Goal: Task Accomplishment & Management: Complete application form

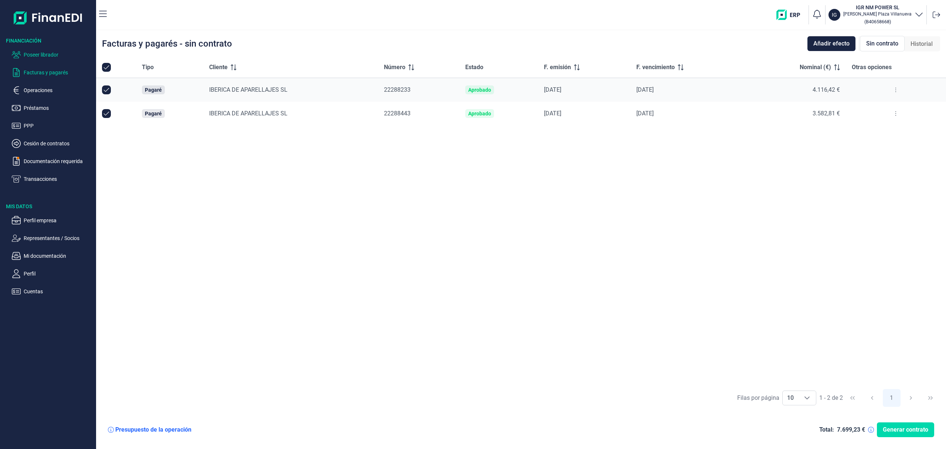
click at [58, 56] on p "Poseer librador" at bounding box center [58, 54] width 69 height 9
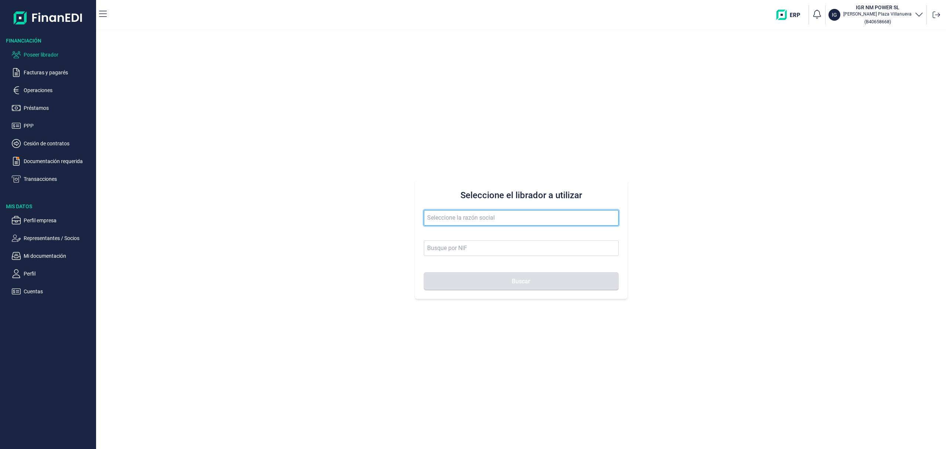
drag, startPoint x: 474, startPoint y: 220, endPoint x: 447, endPoint y: 231, distance: 28.5
click at [447, 231] on span at bounding box center [521, 221] width 195 height 23
drag, startPoint x: 494, startPoint y: 234, endPoint x: 499, endPoint y: 260, distance: 27.0
click at [494, 235] on li "ESCAYOLAS Y ARTESANIAS LOS MELLIZOS SL" at bounding box center [521, 236] width 195 height 15
type input "ESCAYOLAS Y ARTESANIAS LOS MELLIZOS SL"
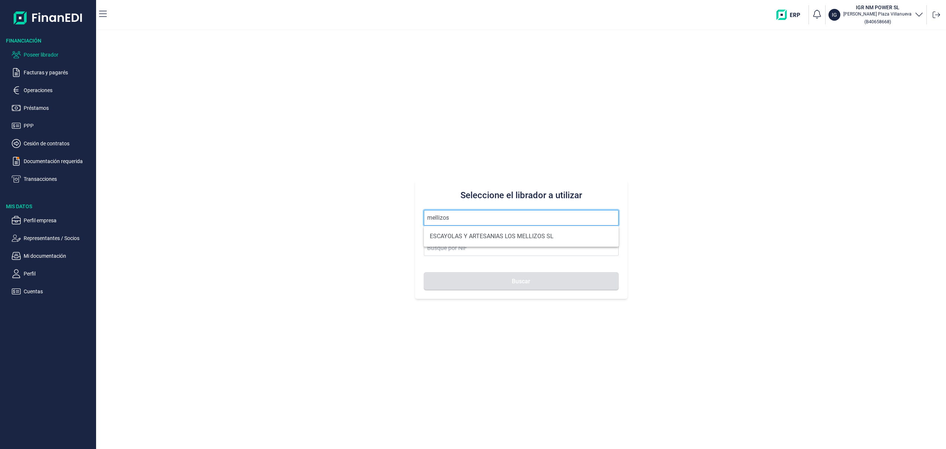
type input "B73904971"
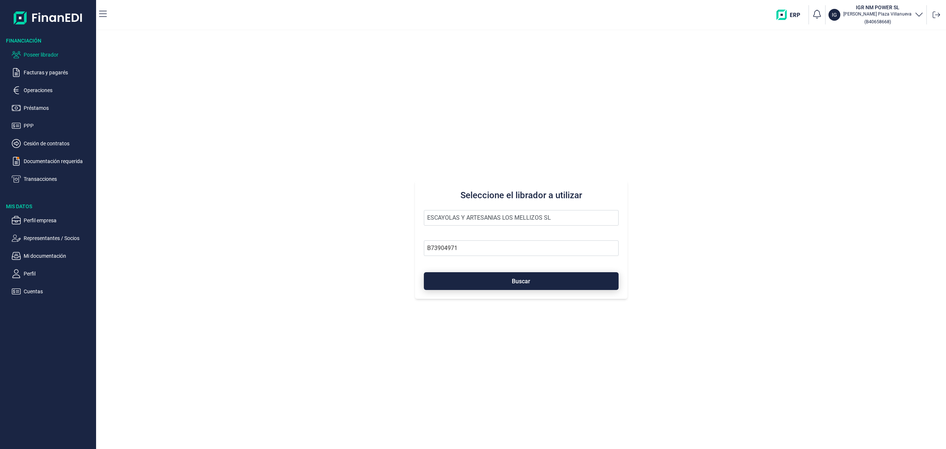
click at [502, 286] on button "Buscar" at bounding box center [521, 281] width 195 height 18
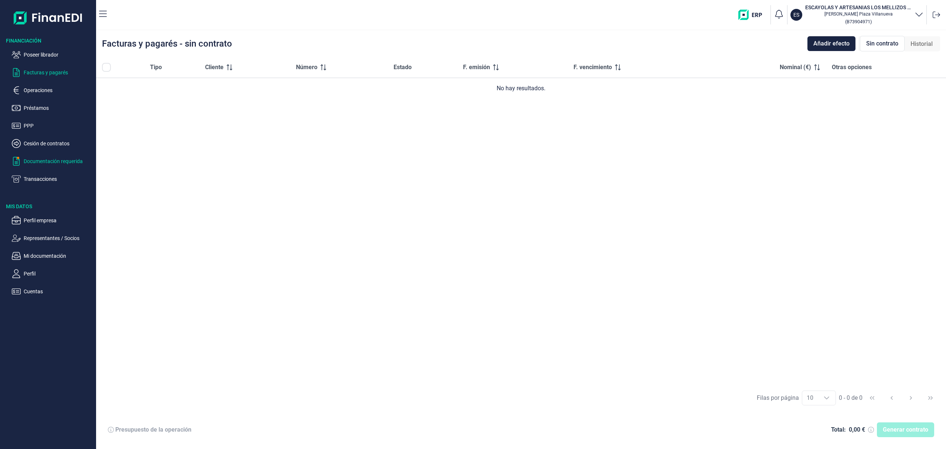
click at [76, 165] on p "Documentación requerida" at bounding box center [58, 161] width 69 height 9
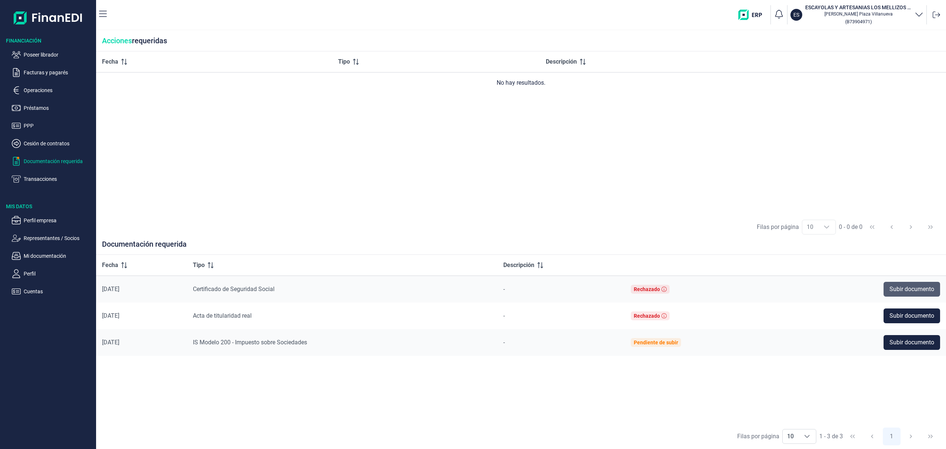
click at [906, 283] on button "Subir documento" at bounding box center [912, 289] width 57 height 15
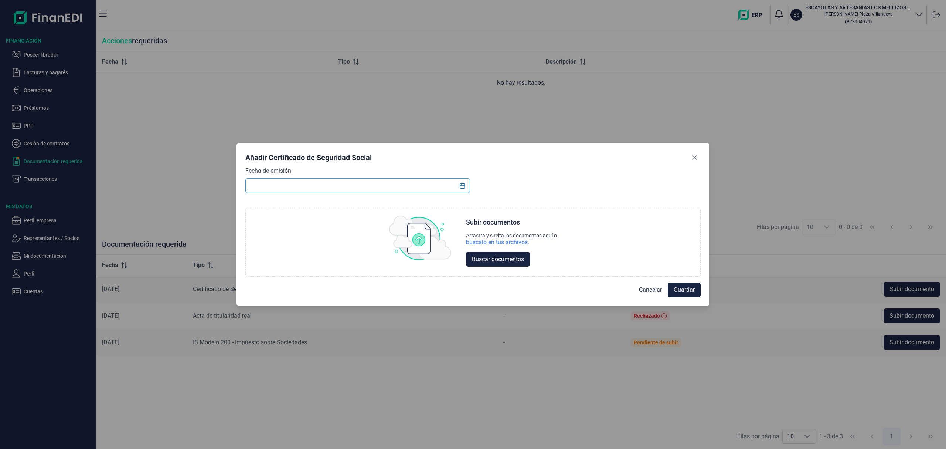
click at [302, 189] on input "text" at bounding box center [357, 185] width 225 height 15
drag, startPoint x: 467, startPoint y: 186, endPoint x: 462, endPoint y: 187, distance: 4.5
click at [465, 187] on button "Choose Date" at bounding box center [462, 185] width 14 height 13
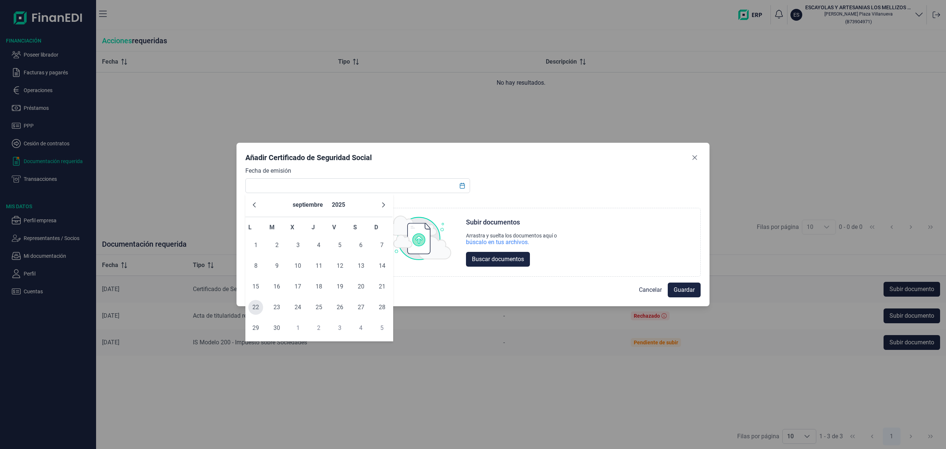
click at [254, 310] on span "22" at bounding box center [255, 307] width 15 height 15
type input "22/09/2025"
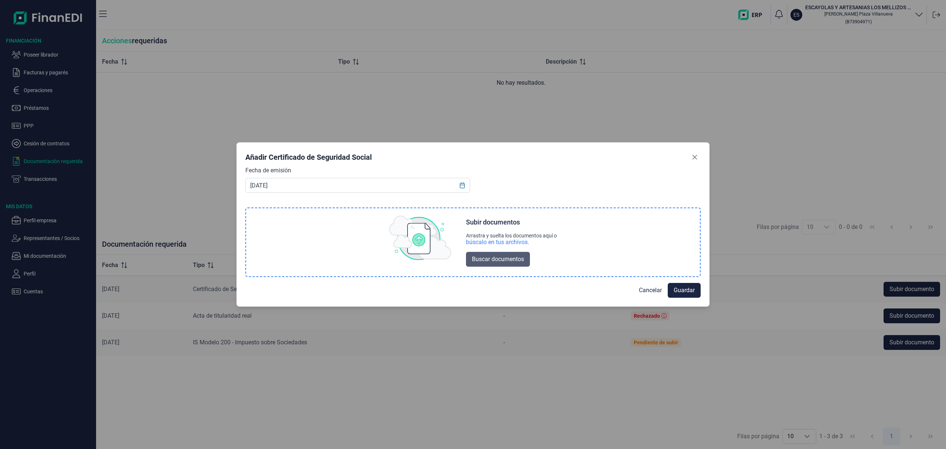
click at [503, 257] on span "Buscar documentos" at bounding box center [498, 259] width 52 height 9
click at [510, 261] on span "Buscar documentos" at bounding box center [498, 259] width 52 height 9
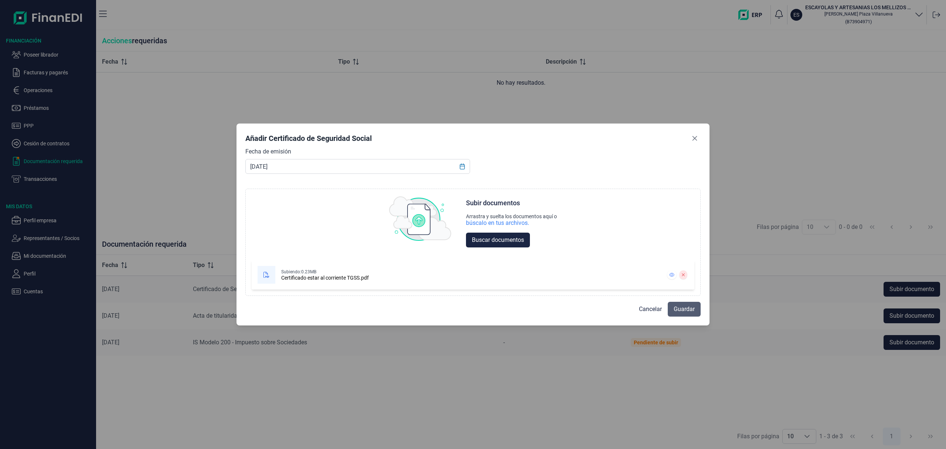
click at [693, 309] on span "Guardar" at bounding box center [684, 309] width 21 height 9
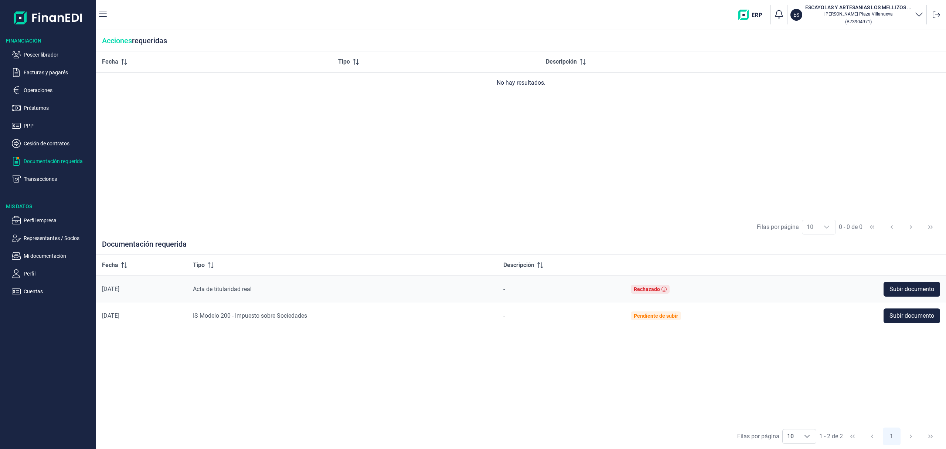
click at [48, 59] on ul "Poseer librador Facturas y pagarés Operaciones Préstamos PPP Cesión de contrato…" at bounding box center [48, 113] width 96 height 139
click at [43, 55] on p "Poseer librador" at bounding box center [58, 54] width 69 height 9
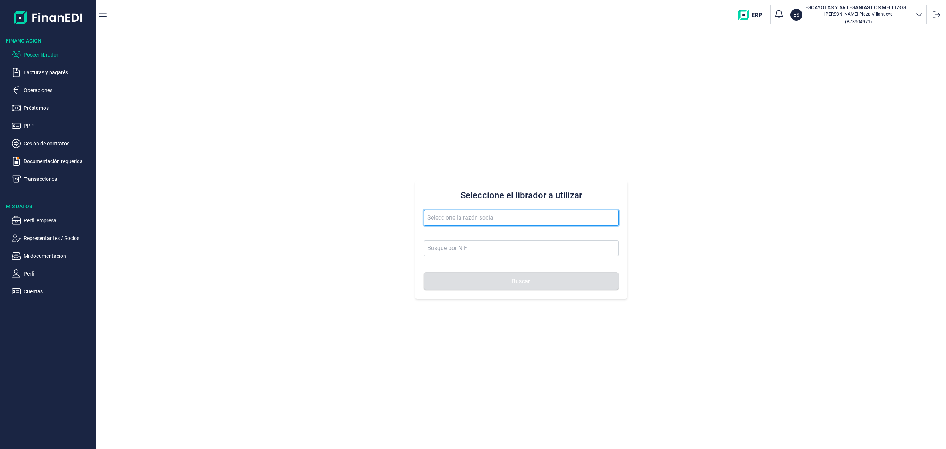
click at [441, 221] on input "text" at bounding box center [521, 218] width 195 height 16
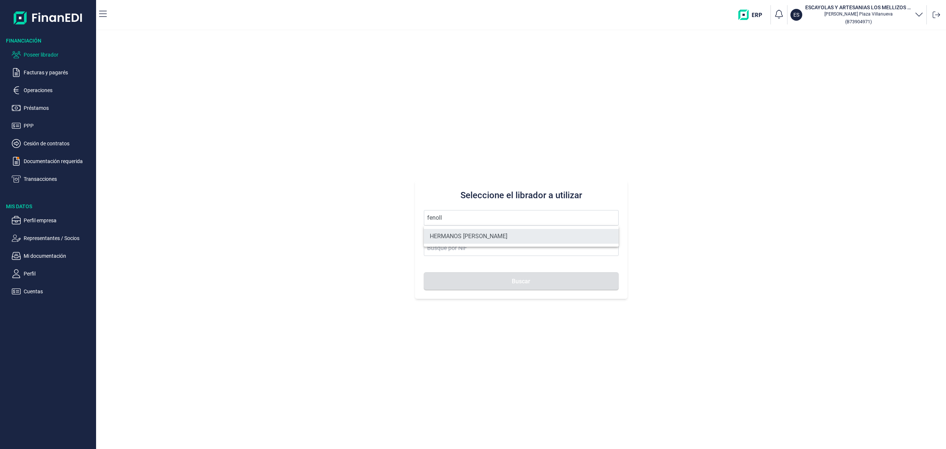
click at [472, 236] on li "HERMANOS FENOLL FERRANDEZ SL" at bounding box center [521, 236] width 195 height 15
type input "HERMANOS FENOLL FERRANDEZ SL"
type input "B10846954"
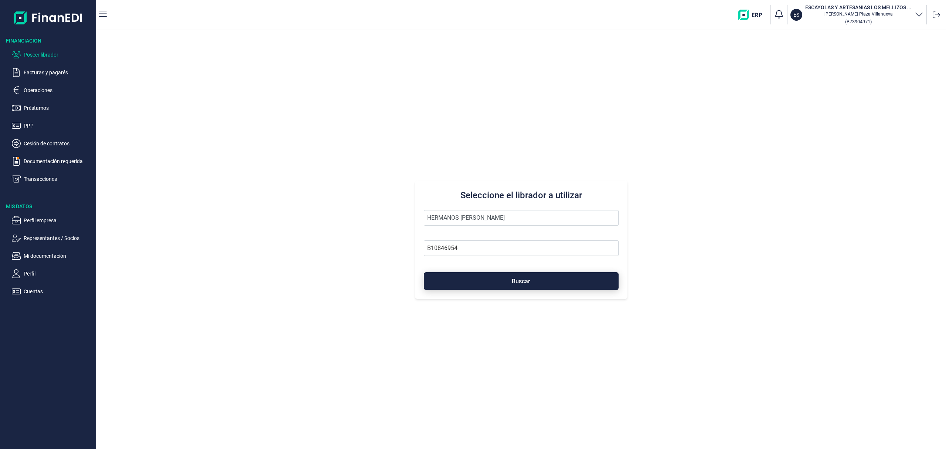
click at [487, 281] on button "Buscar" at bounding box center [521, 281] width 195 height 18
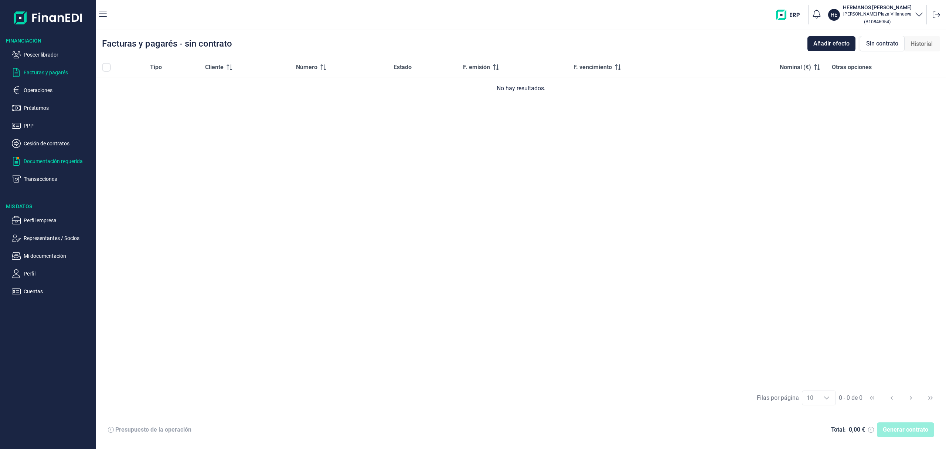
click at [50, 161] on p "Documentación requerida" at bounding box center [58, 161] width 69 height 9
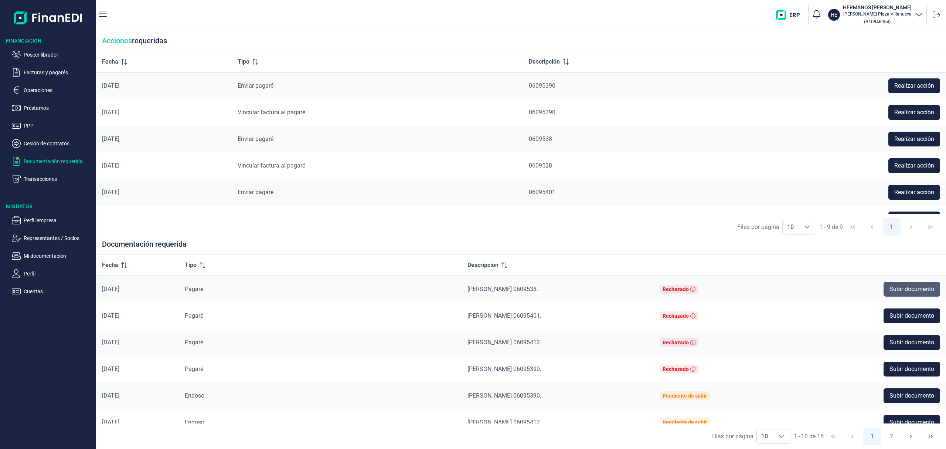
click at [904, 286] on span "Subir documento" at bounding box center [912, 289] width 45 height 9
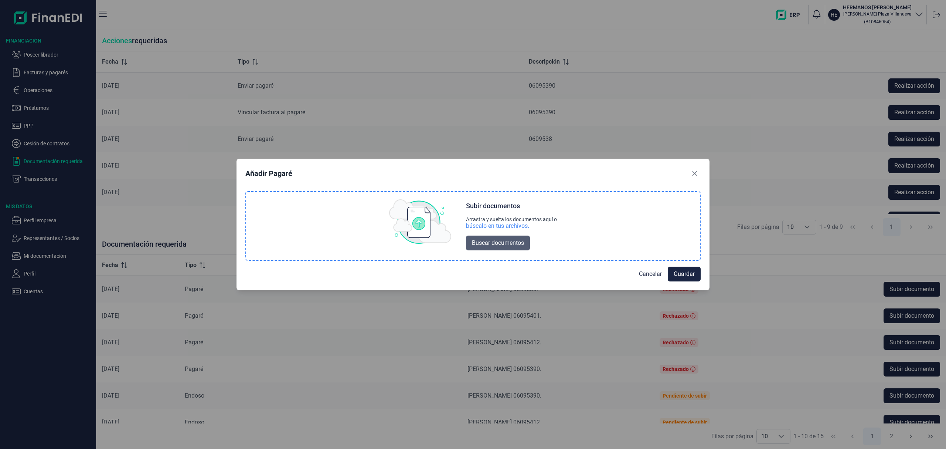
click at [484, 241] on span "Buscar documentos" at bounding box center [498, 242] width 52 height 9
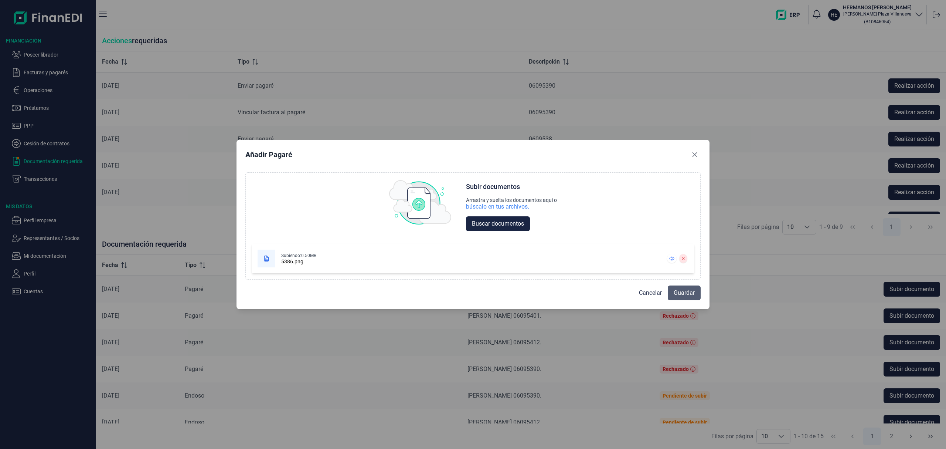
click at [688, 293] on span "Guardar" at bounding box center [684, 292] width 21 height 9
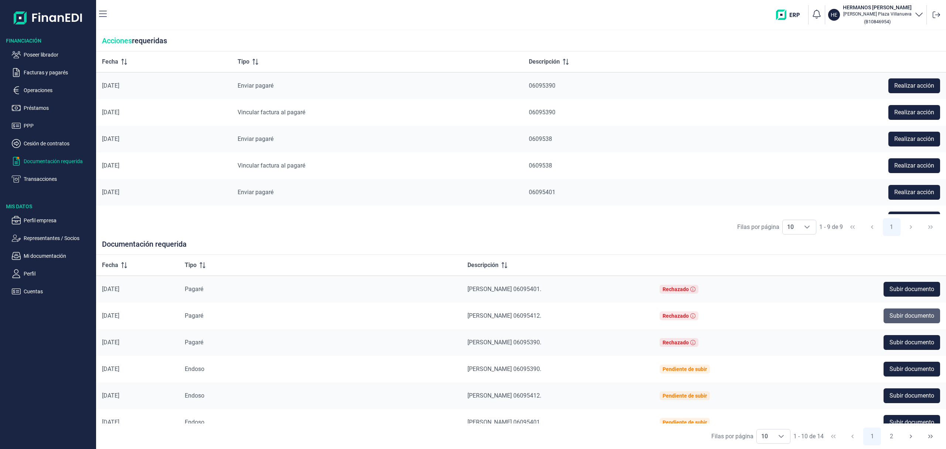
click at [898, 317] on span "Subir documento" at bounding box center [912, 315] width 45 height 9
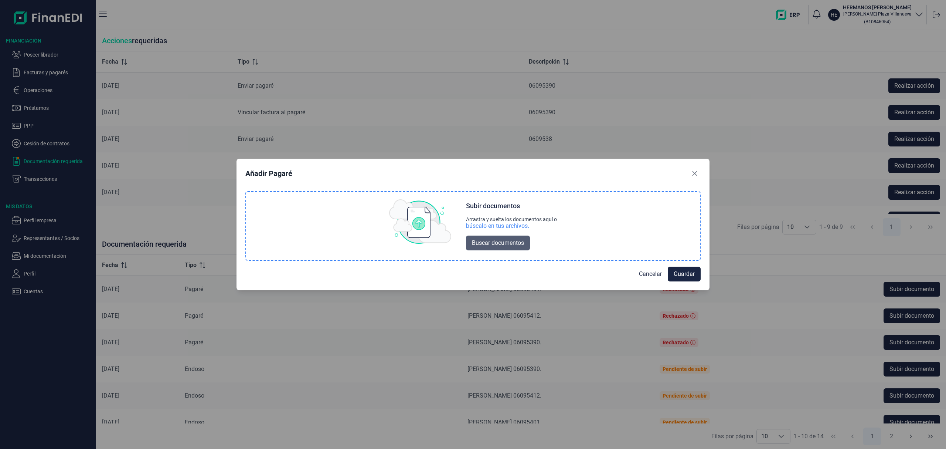
click at [474, 240] on span "Buscar documentos" at bounding box center [498, 242] width 52 height 9
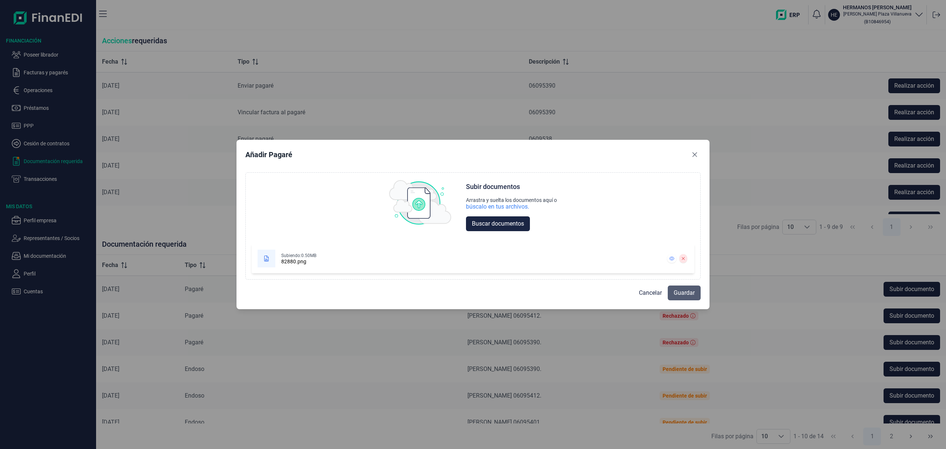
click at [689, 293] on span "Guardar" at bounding box center [684, 292] width 21 height 9
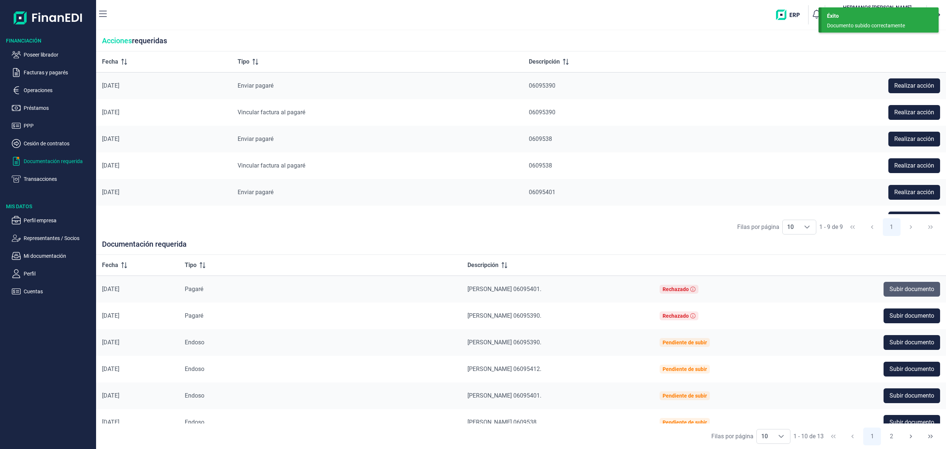
click at [907, 290] on span "Subir documento" at bounding box center [912, 289] width 45 height 9
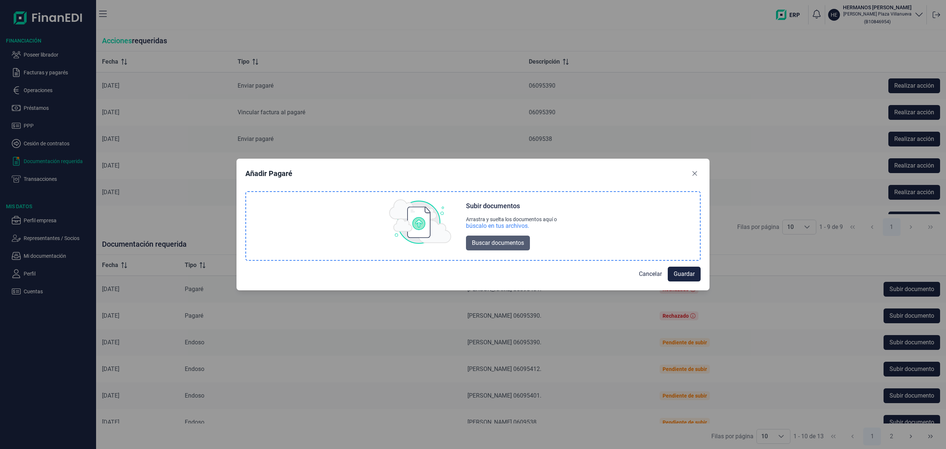
click at [493, 249] on button "Buscar documentos" at bounding box center [498, 242] width 64 height 15
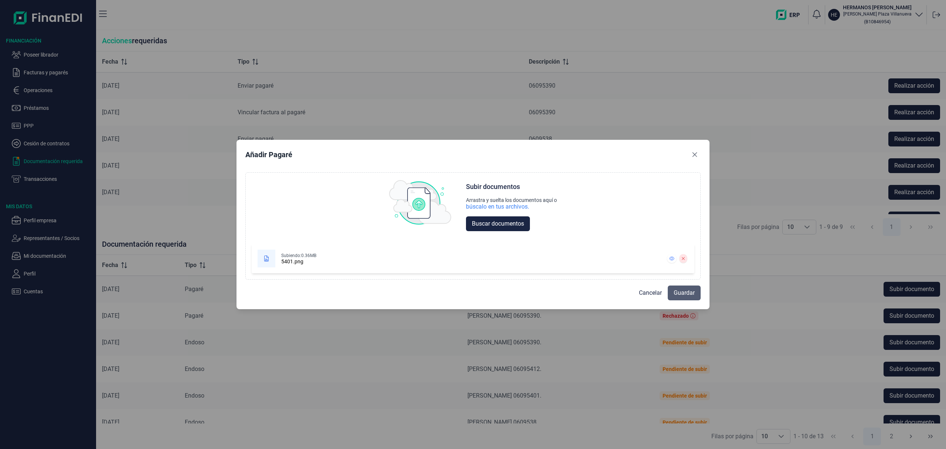
click at [695, 295] on button "Guardar" at bounding box center [684, 292] width 33 height 15
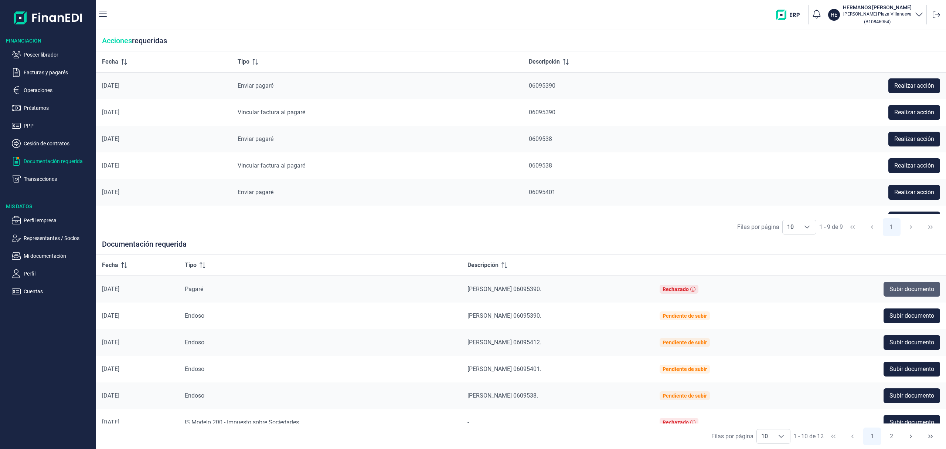
click at [896, 287] on span "Subir documento" at bounding box center [912, 289] width 45 height 9
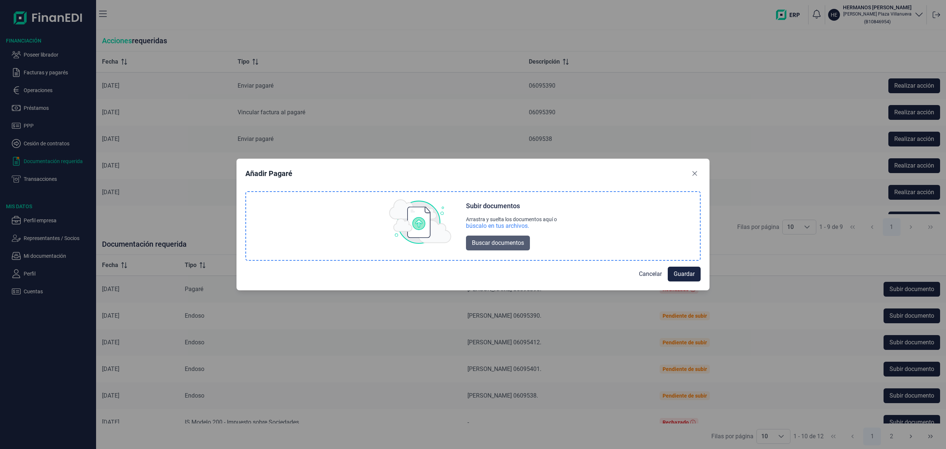
click at [518, 246] on span "Buscar documentos" at bounding box center [498, 242] width 52 height 9
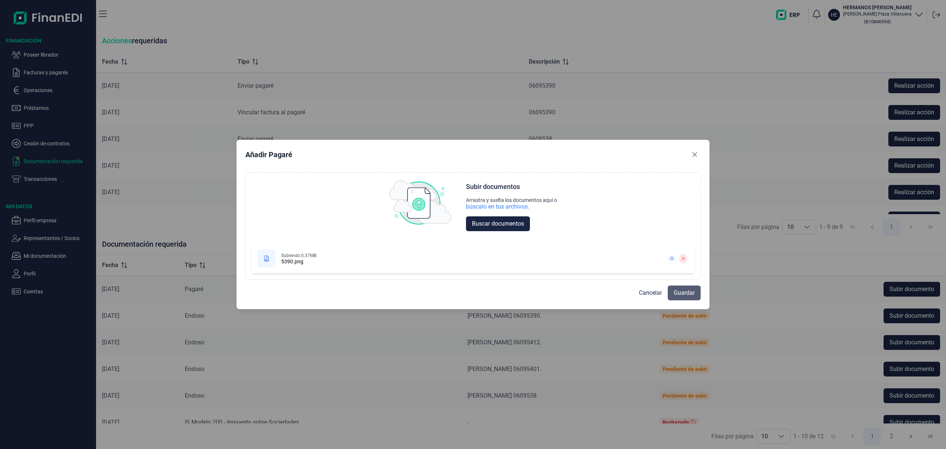
click at [689, 292] on span "Guardar" at bounding box center [684, 292] width 21 height 9
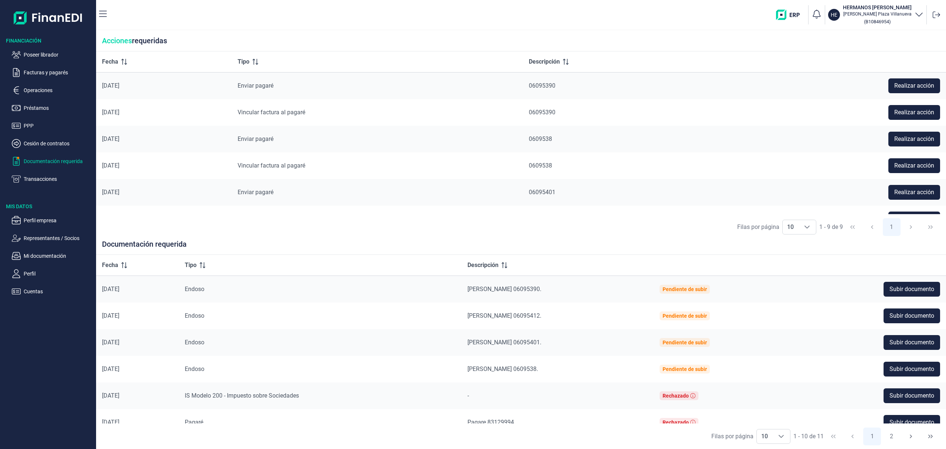
click at [70, 162] on p "Documentación requerida" at bounding box center [58, 161] width 69 height 9
click at [50, 92] on p "Operaciones" at bounding box center [58, 90] width 69 height 9
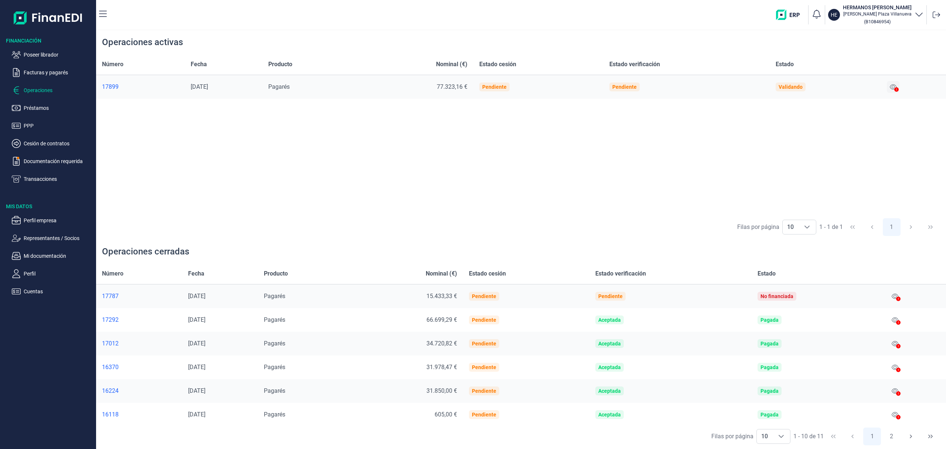
click at [893, 89] on icon at bounding box center [893, 87] width 7 height 6
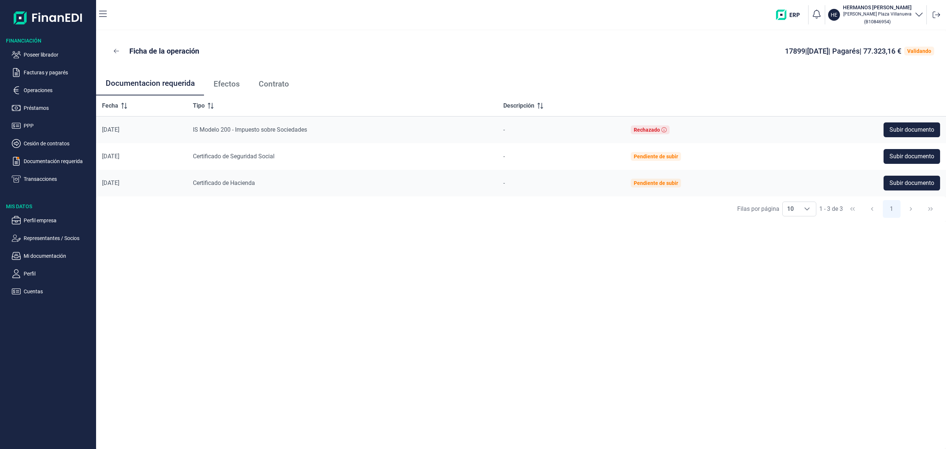
click at [223, 82] on span "Efectos" at bounding box center [227, 84] width 26 height 8
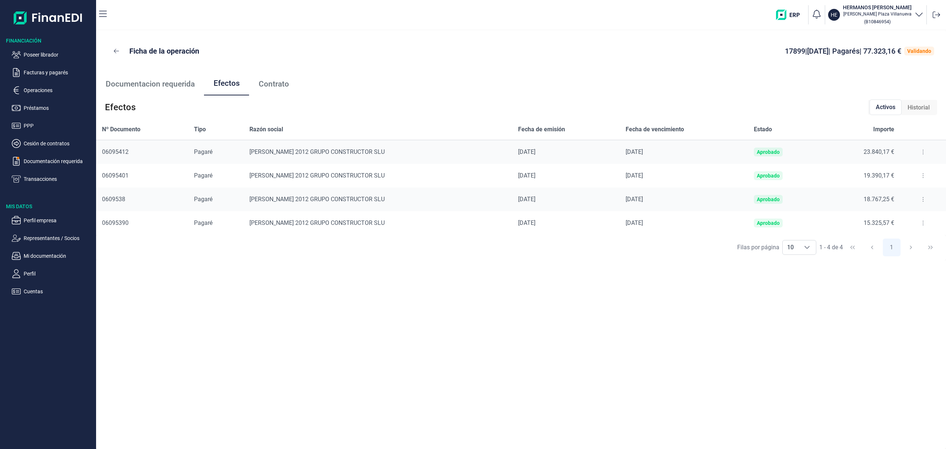
click at [923, 224] on icon at bounding box center [923, 223] width 1 height 6
click at [910, 243] on span "Detalles efecto" at bounding box center [898, 241] width 34 height 7
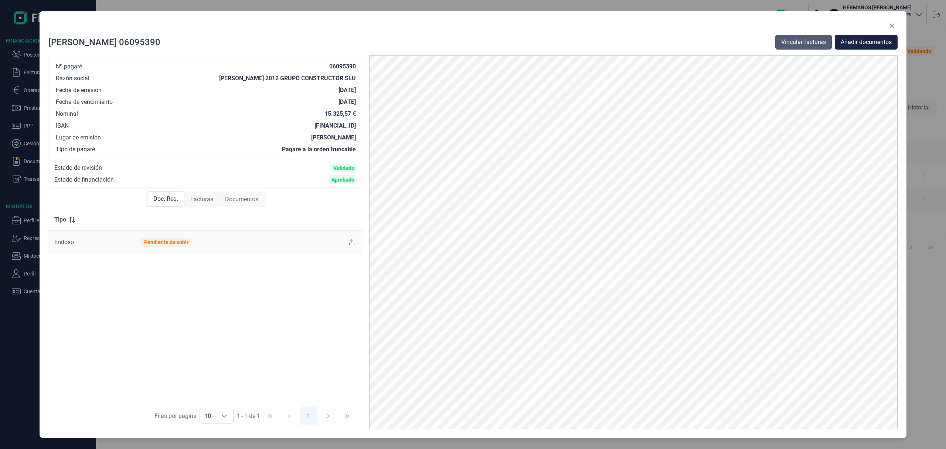
click at [799, 40] on span "Vincular facturas" at bounding box center [803, 42] width 45 height 9
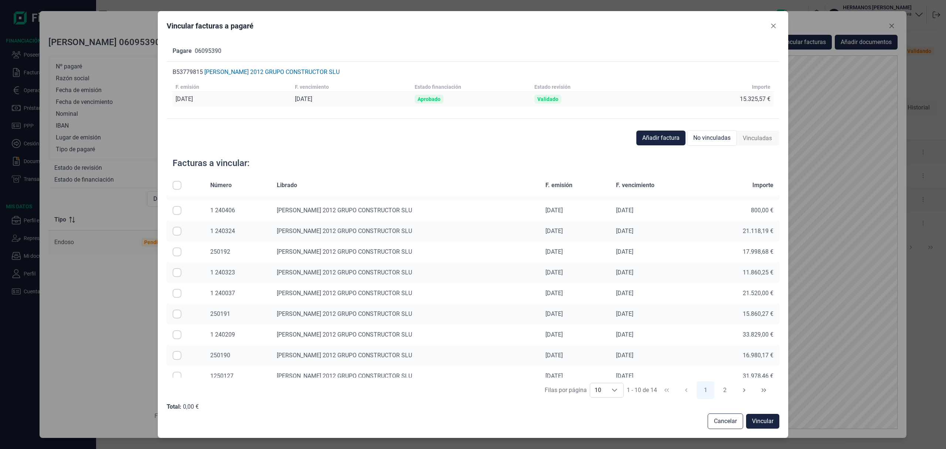
scroll to position [26, 0]
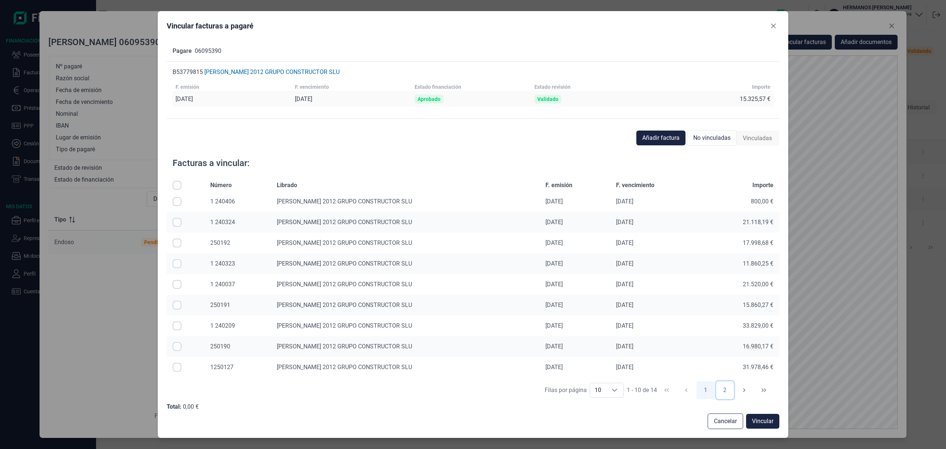
click at [716, 384] on button "2" at bounding box center [725, 390] width 18 height 18
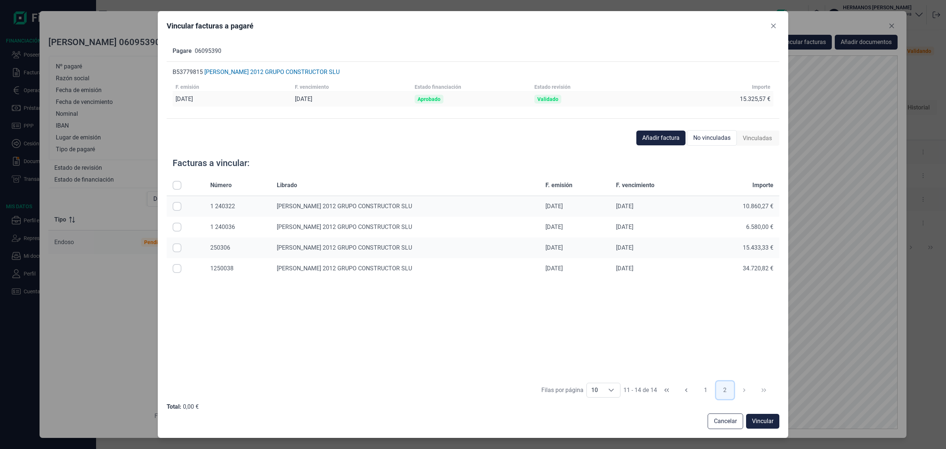
scroll to position [0, 0]
click at [672, 135] on span "Añadir factura" at bounding box center [660, 137] width 37 height 9
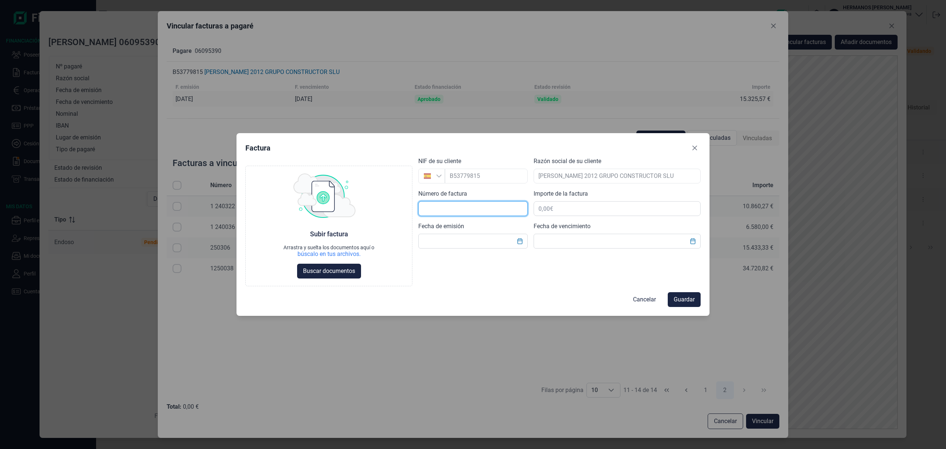
click at [458, 210] on input "text" at bounding box center [472, 208] width 109 height 15
type input "250335"
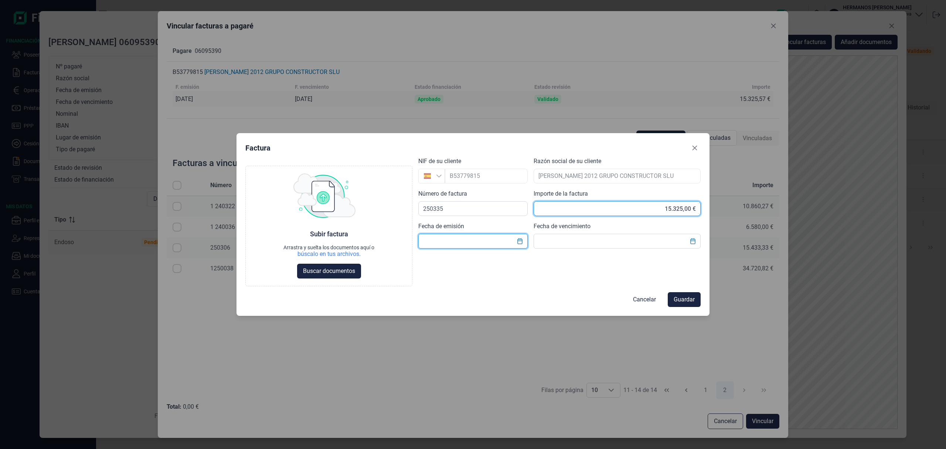
drag, startPoint x: 687, startPoint y: 208, endPoint x: 692, endPoint y: 214, distance: 8.1
click at [691, 213] on input "15.325,00 €" at bounding box center [617, 208] width 167 height 15
click at [689, 210] on input "15.325,50 €" at bounding box center [617, 208] width 167 height 15
type input "15.325,57 €"
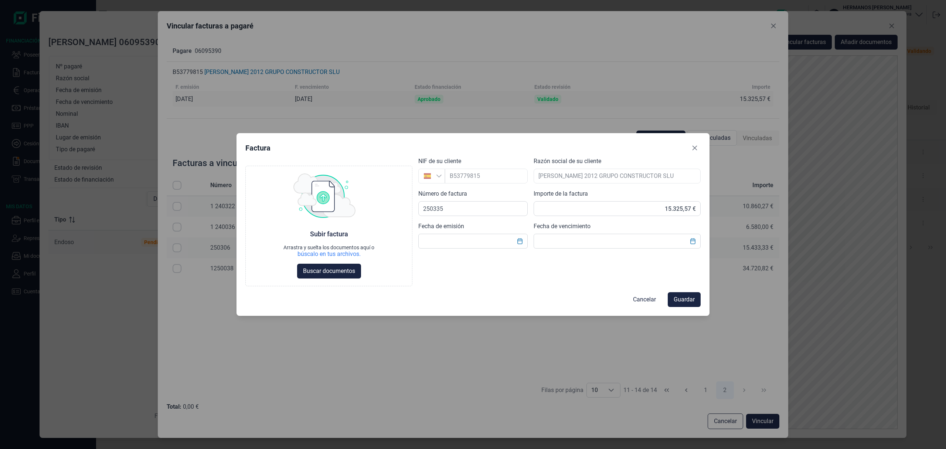
drag, startPoint x: 443, startPoint y: 249, endPoint x: 445, endPoint y: 242, distance: 7.5
click at [442, 249] on div "Choose Subir factura Arrastra y suelta los documentos aquí o búscalo en tus arc…" at bounding box center [472, 221] width 455 height 129
click at [447, 241] on input "text" at bounding box center [472, 241] width 109 height 15
click at [522, 244] on button "Choose Date" at bounding box center [520, 240] width 14 height 13
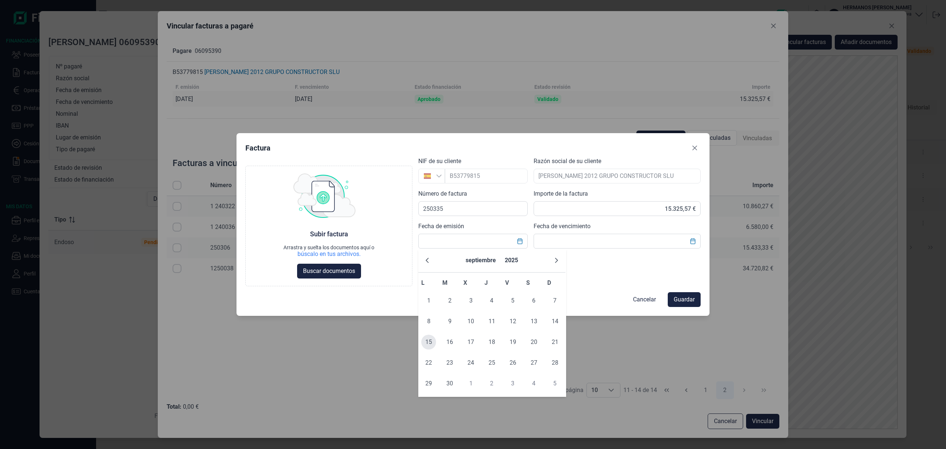
click at [432, 340] on span "15" at bounding box center [428, 342] width 15 height 15
type input "15/09/2025"
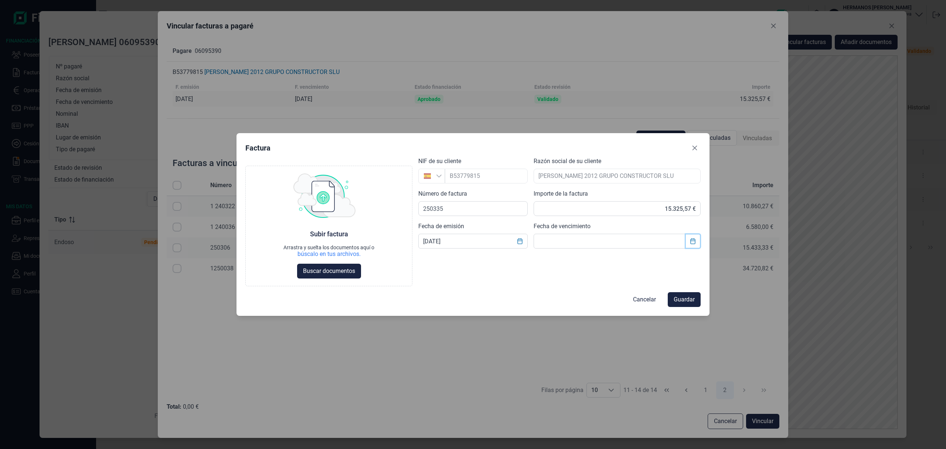
click at [694, 244] on button "Choose Date" at bounding box center [693, 240] width 14 height 13
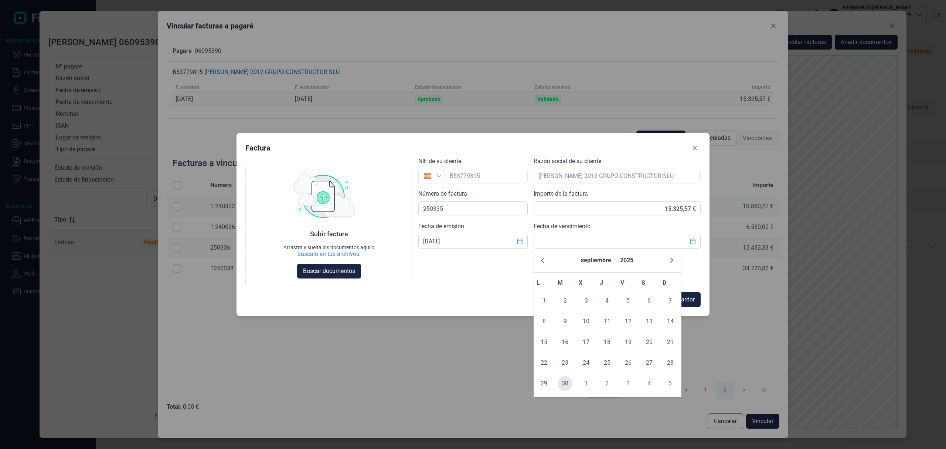
click at [568, 387] on span "30" at bounding box center [565, 383] width 15 height 15
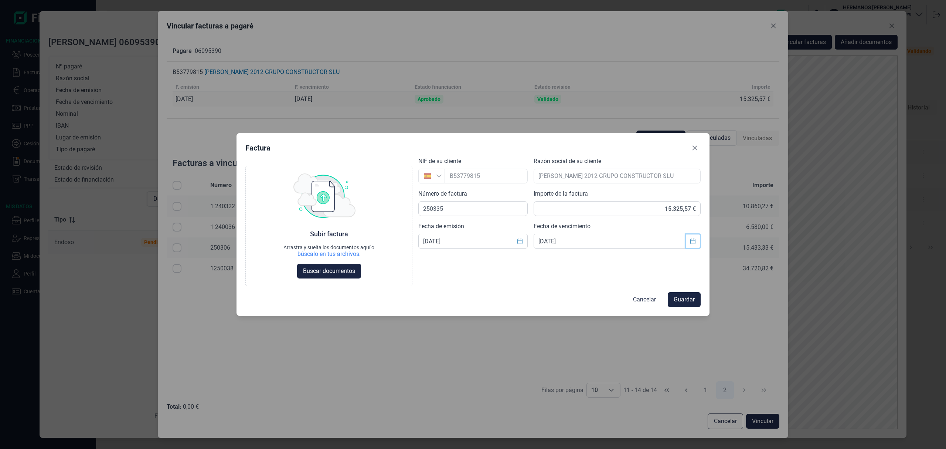
click at [691, 241] on icon "Choose Date" at bounding box center [693, 241] width 6 height 6
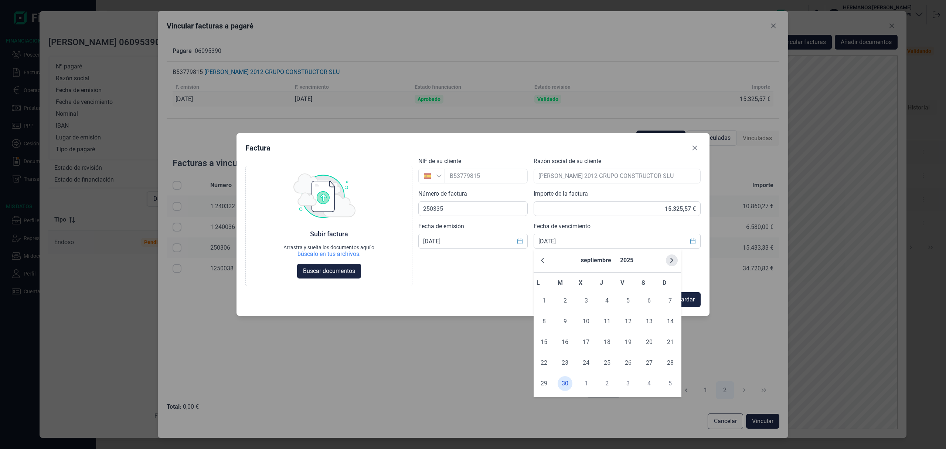
click at [675, 257] on button "Next Month" at bounding box center [672, 260] width 12 height 12
click at [589, 363] on span "22" at bounding box center [586, 362] width 15 height 15
type input "22/10/2025"
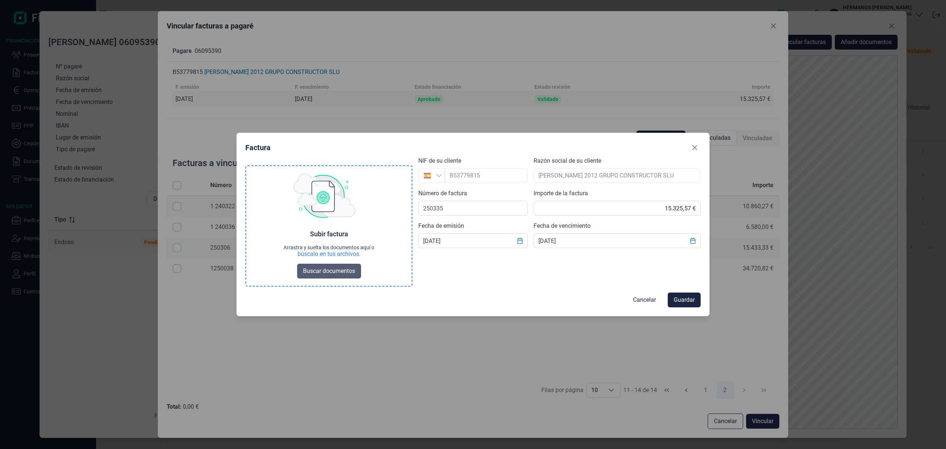
click at [349, 268] on span "Buscar documentos" at bounding box center [329, 271] width 52 height 9
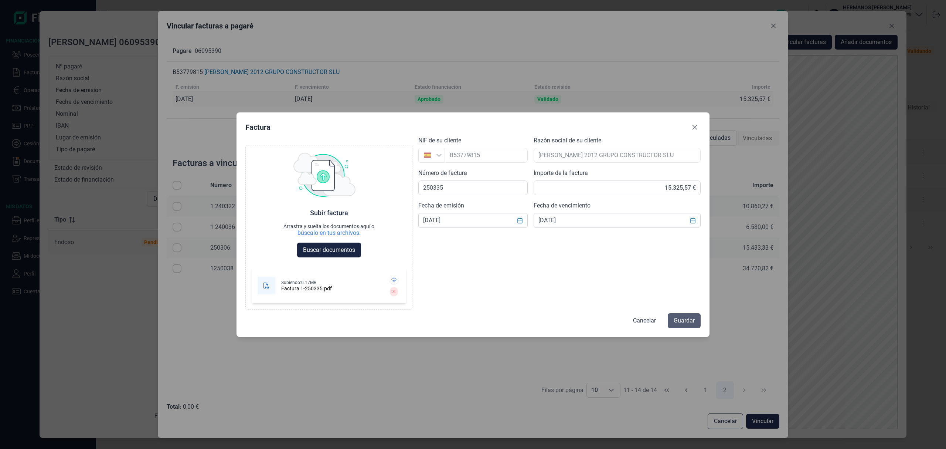
click at [683, 321] on span "Guardar" at bounding box center [684, 320] width 21 height 9
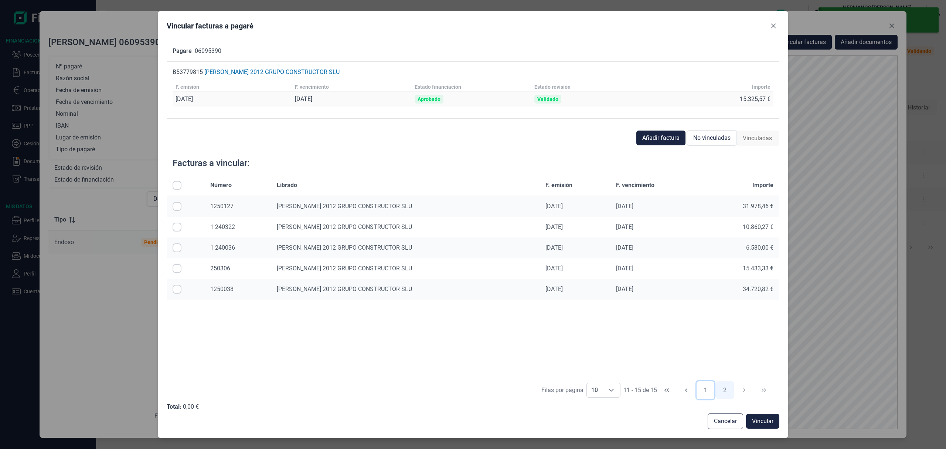
click at [707, 393] on button "1" at bounding box center [706, 390] width 18 height 18
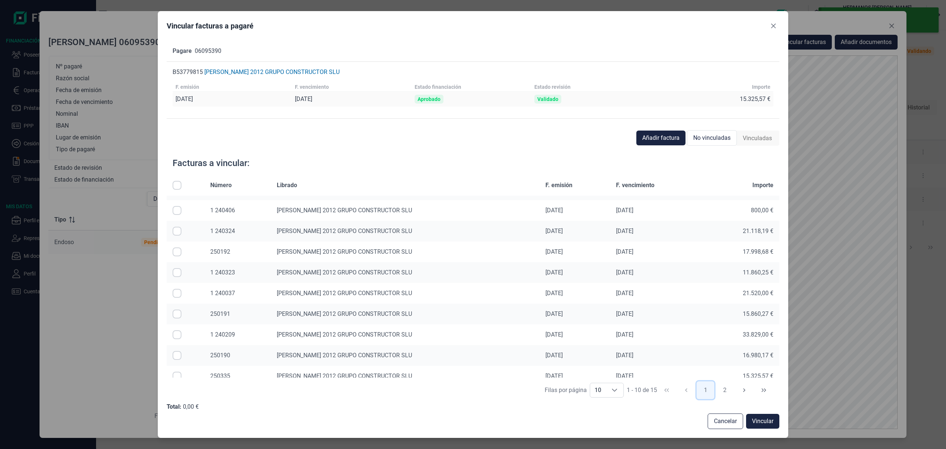
scroll to position [26, 0]
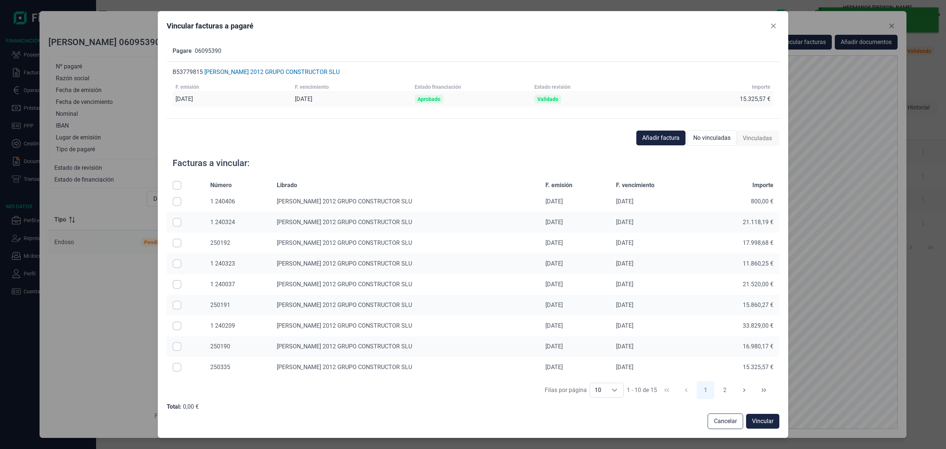
click at [175, 366] on input "Row Selected null" at bounding box center [177, 367] width 9 height 9
checkbox input "true"
click at [762, 419] on span "Vincular" at bounding box center [762, 421] width 21 height 9
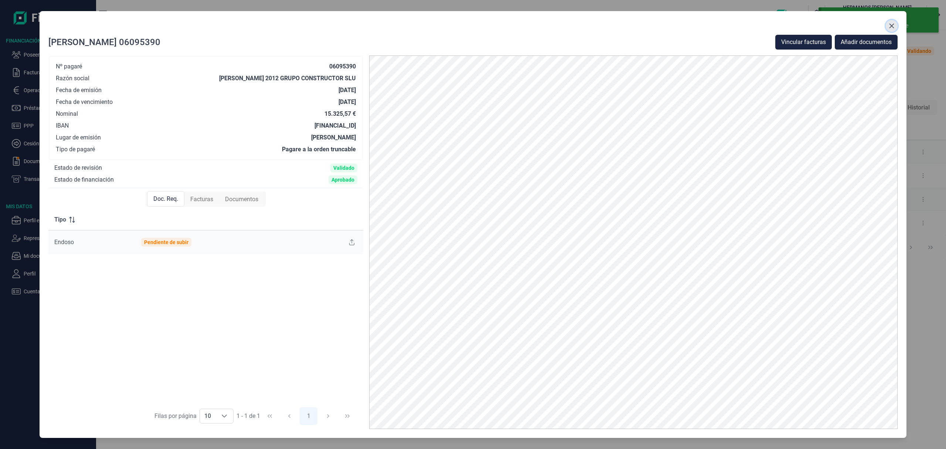
click at [893, 26] on icon "Close" at bounding box center [892, 26] width 6 height 6
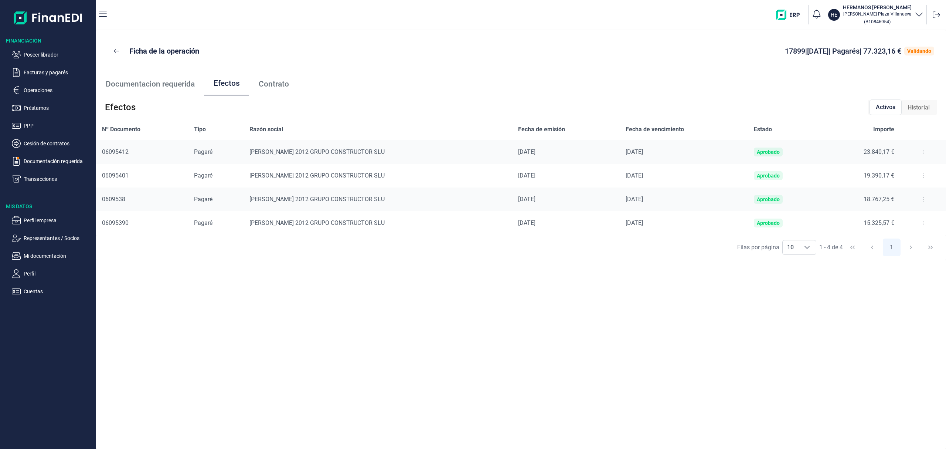
click at [918, 152] on button at bounding box center [923, 152] width 13 height 12
click at [897, 172] on span "Detalles efecto" at bounding box center [898, 170] width 34 height 7
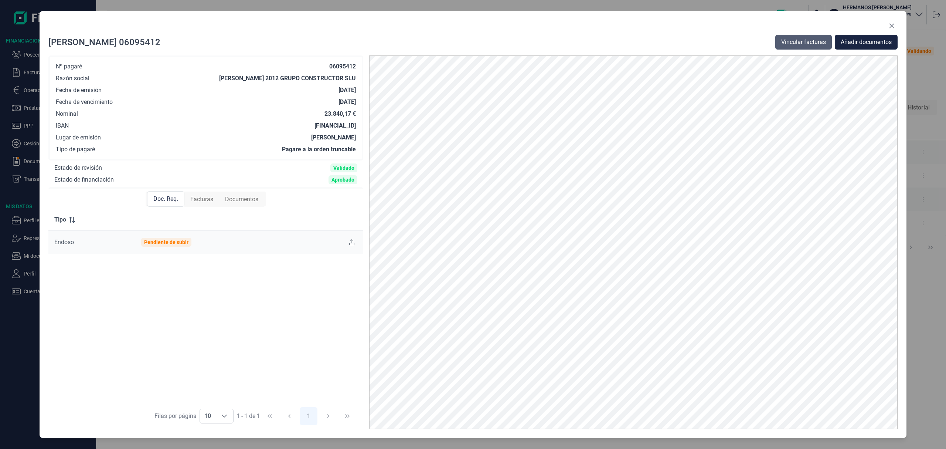
click at [812, 42] on span "Vincular facturas" at bounding box center [803, 42] width 45 height 9
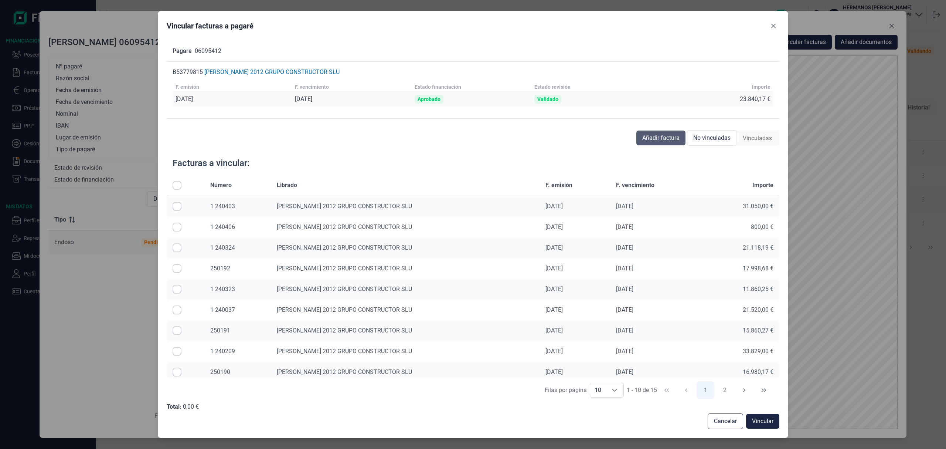
click at [646, 134] on span "Añadir factura" at bounding box center [660, 137] width 37 height 9
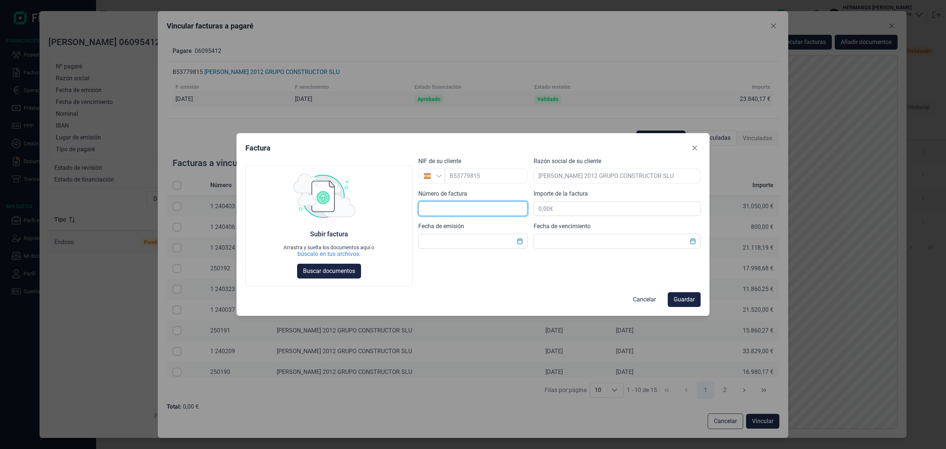
click at [455, 210] on input "text" at bounding box center [472, 208] width 109 height 15
type input "250336"
type input "23.840,16 €"
type input "15/08/2025"
drag, startPoint x: 596, startPoint y: 252, endPoint x: 602, endPoint y: 240, distance: 13.1
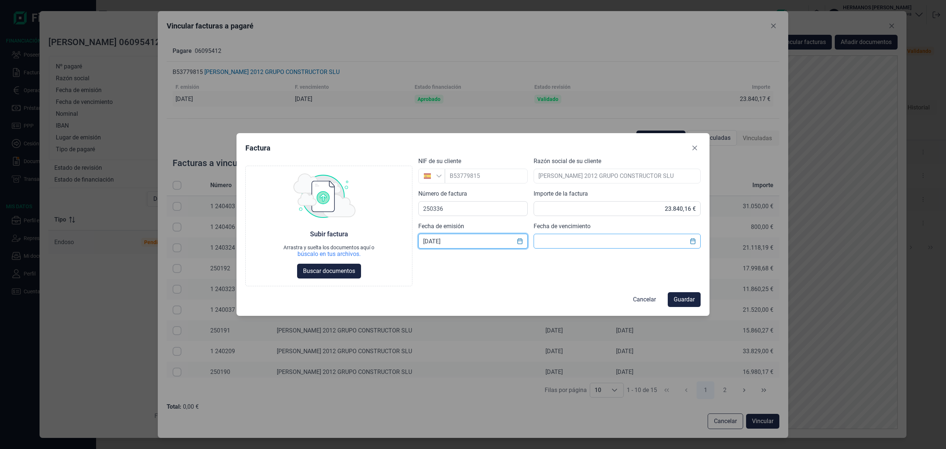
click at [598, 248] on div "Choose Subir factura Arrastra y suelta los documentos aquí o búscalo en tus arc…" at bounding box center [472, 221] width 455 height 129
click at [610, 239] on input "text" at bounding box center [617, 241] width 167 height 15
click at [689, 236] on button "Choose Date" at bounding box center [693, 240] width 14 height 13
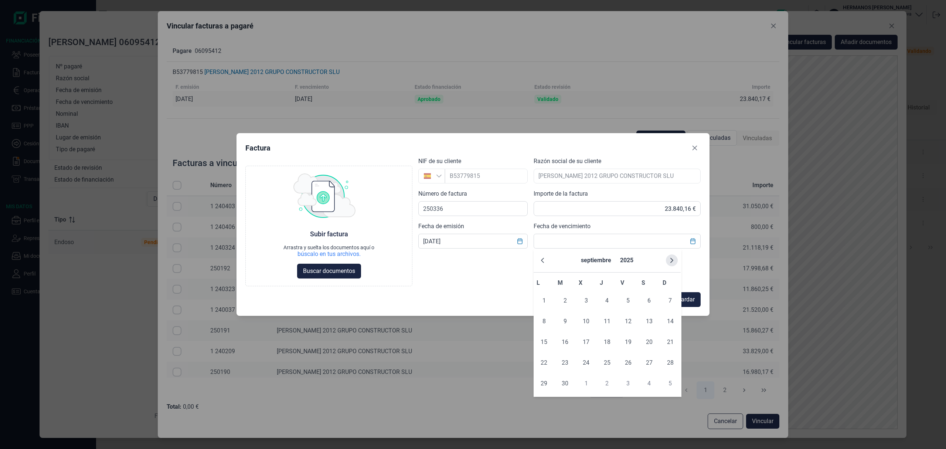
click at [674, 255] on button "Next Month" at bounding box center [672, 260] width 12 height 12
click at [585, 362] on span "22" at bounding box center [586, 362] width 15 height 15
type input "22/10/2025"
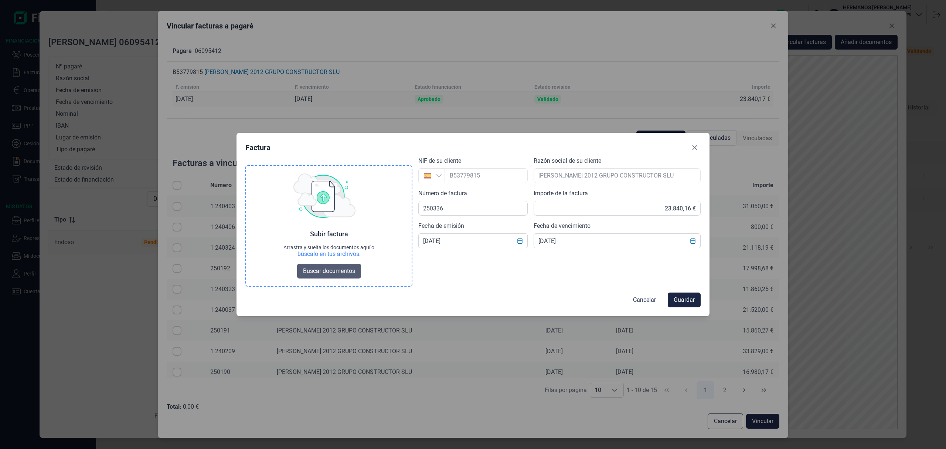
click at [320, 276] on button "Buscar documentos" at bounding box center [329, 271] width 64 height 15
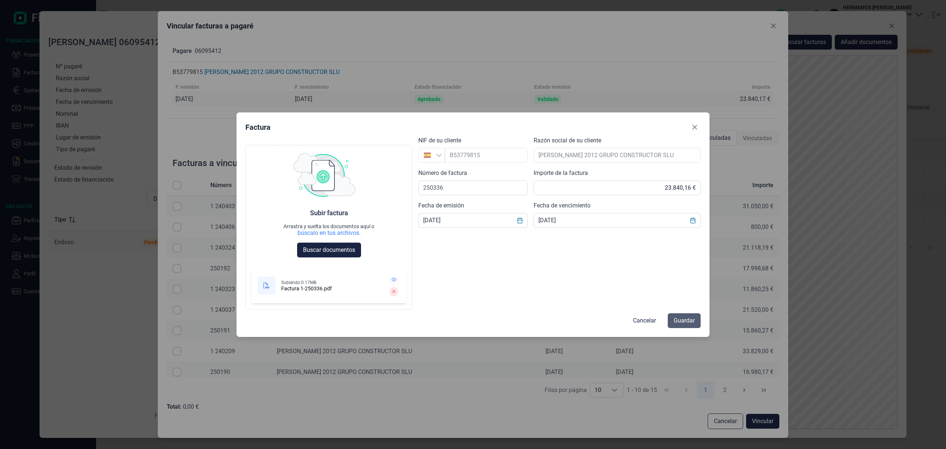
click at [694, 318] on span "Guardar" at bounding box center [684, 320] width 21 height 9
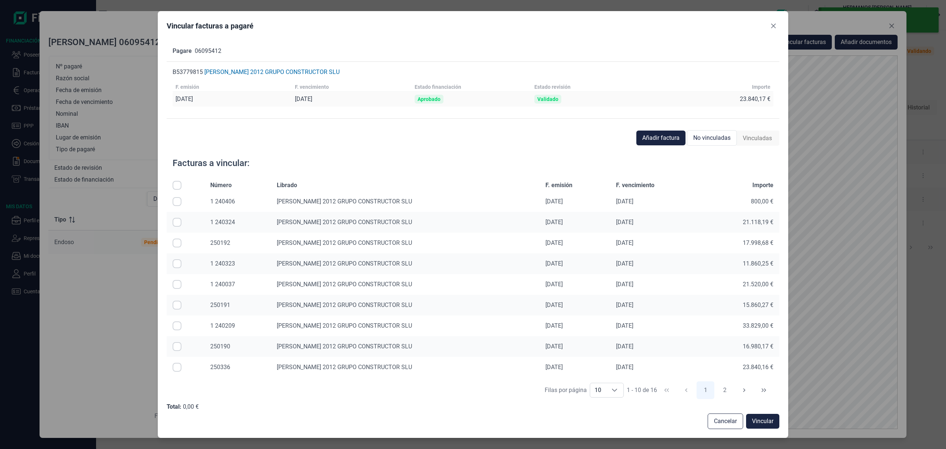
drag, startPoint x: 178, startPoint y: 367, endPoint x: 195, endPoint y: 374, distance: 18.5
click at [178, 367] on input "Row Selected null" at bounding box center [177, 367] width 9 height 9
checkbox input "true"
click at [764, 419] on span "Vincular" at bounding box center [762, 421] width 21 height 9
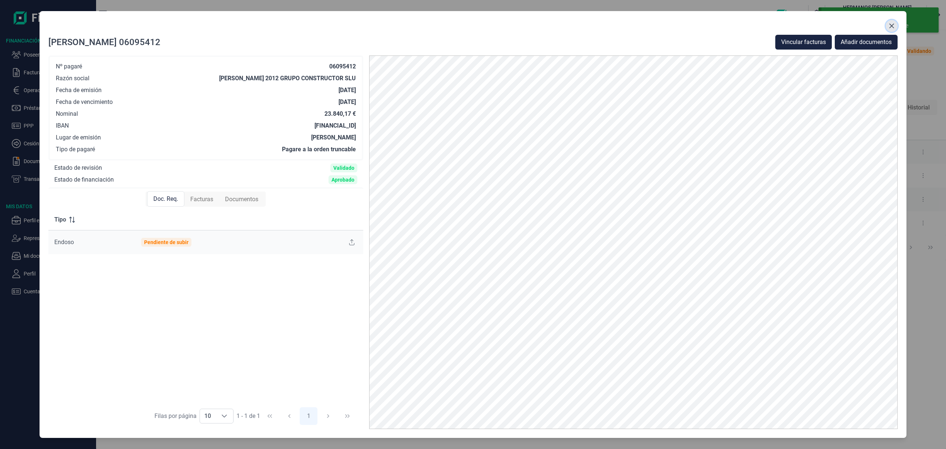
click at [889, 23] on icon "Close" at bounding box center [892, 26] width 6 height 6
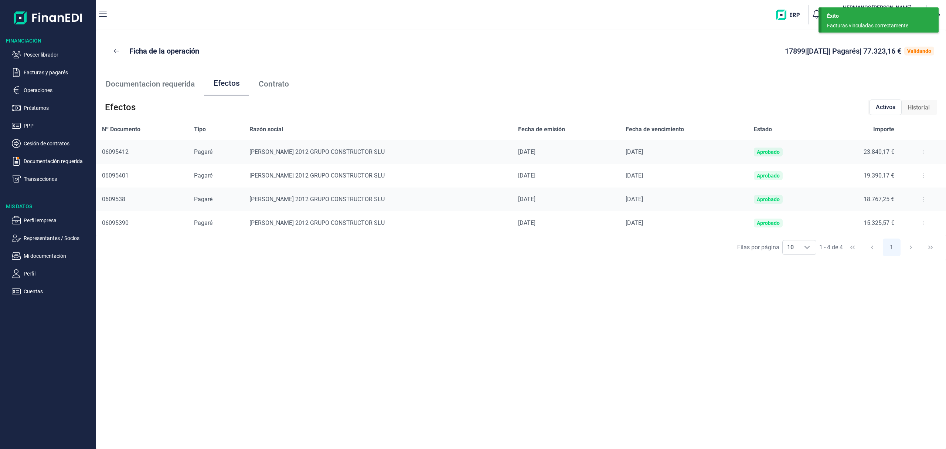
drag, startPoint x: 920, startPoint y: 177, endPoint x: 918, endPoint y: 183, distance: 6.3
click at [920, 177] on button at bounding box center [923, 176] width 13 height 12
click at [903, 193] on span "Detalles efecto" at bounding box center [898, 193] width 34 height 7
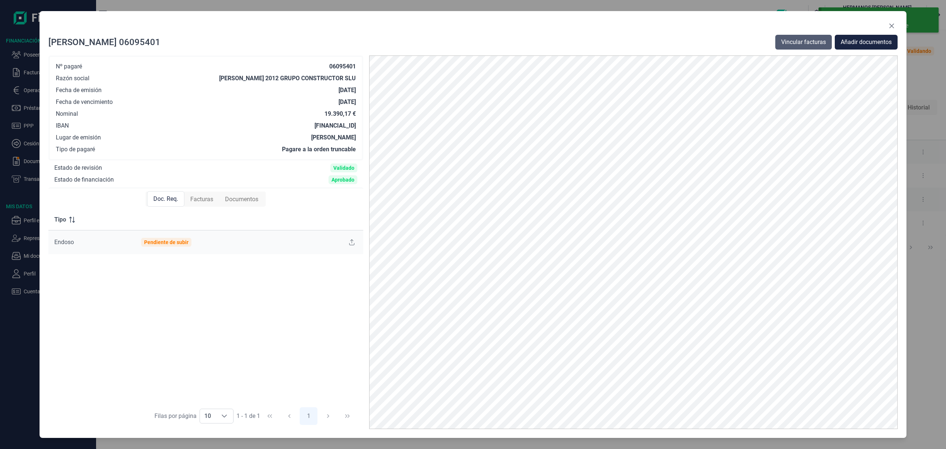
click at [810, 43] on span "Vincular facturas" at bounding box center [803, 42] width 45 height 9
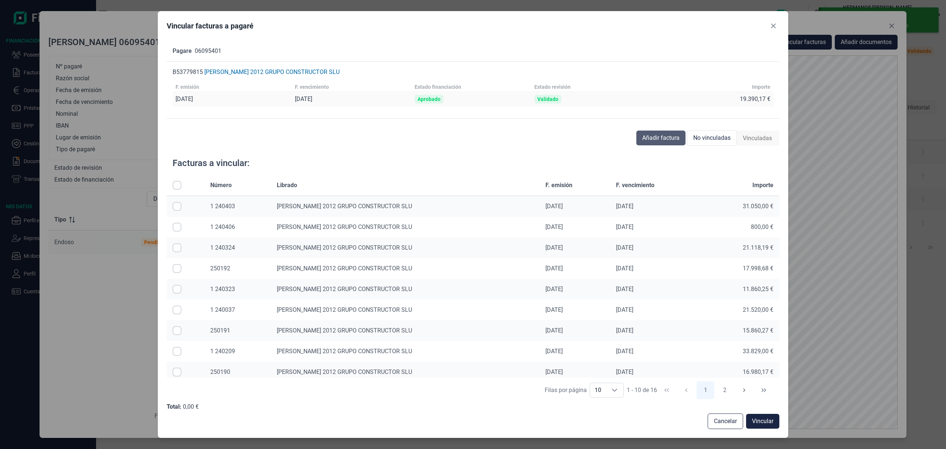
click at [658, 137] on span "Añadir factura" at bounding box center [660, 137] width 37 height 9
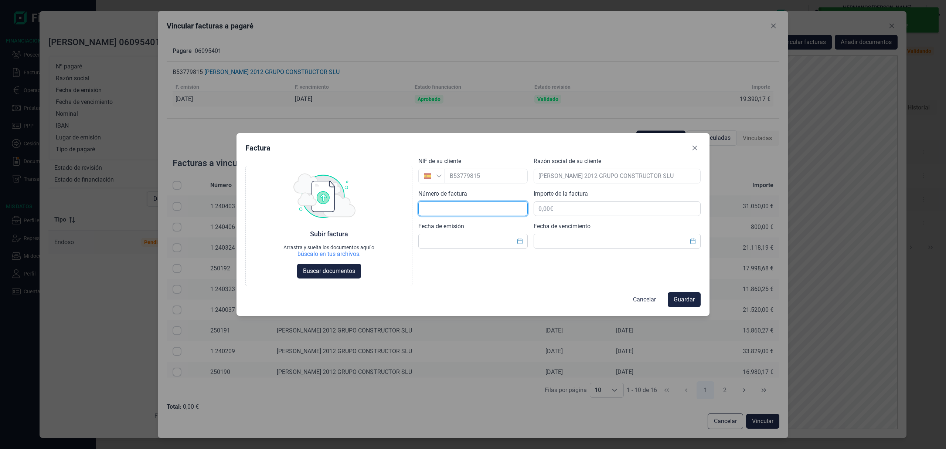
click at [445, 205] on input "text" at bounding box center [472, 208] width 109 height 15
type input "250337"
type input "19.390,17 €"
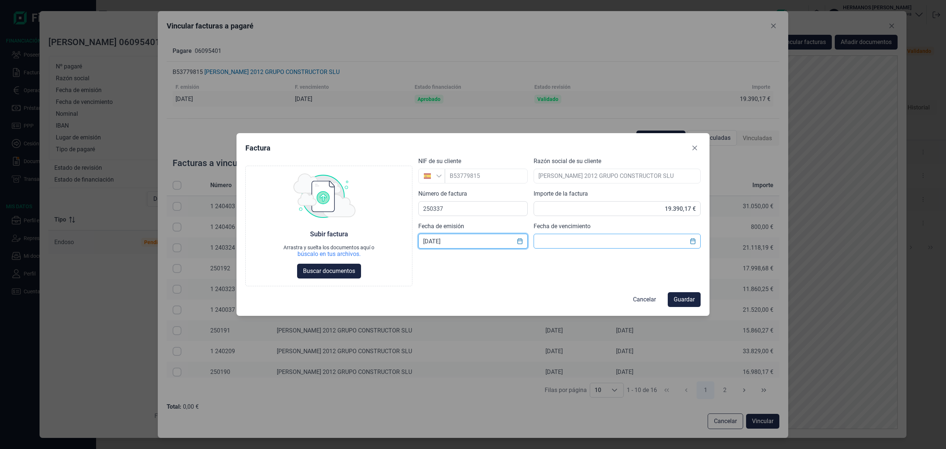
type input "31/08/2025"
click at [570, 243] on input "text" at bounding box center [617, 241] width 167 height 15
click at [693, 243] on icon "Choose Date" at bounding box center [693, 241] width 6 height 6
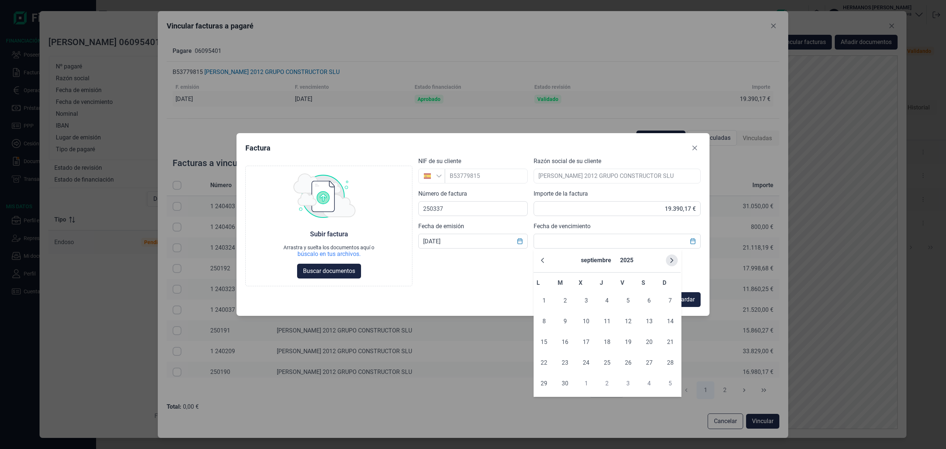
click at [672, 257] on icon "Next Month" at bounding box center [672, 260] width 6 height 6
click at [672, 258] on icon "Next Month" at bounding box center [672, 260] width 6 height 6
click at [541, 263] on button "Previous Month" at bounding box center [543, 260] width 12 height 12
click at [589, 364] on span "22" at bounding box center [586, 362] width 15 height 15
type input "22/10/2025"
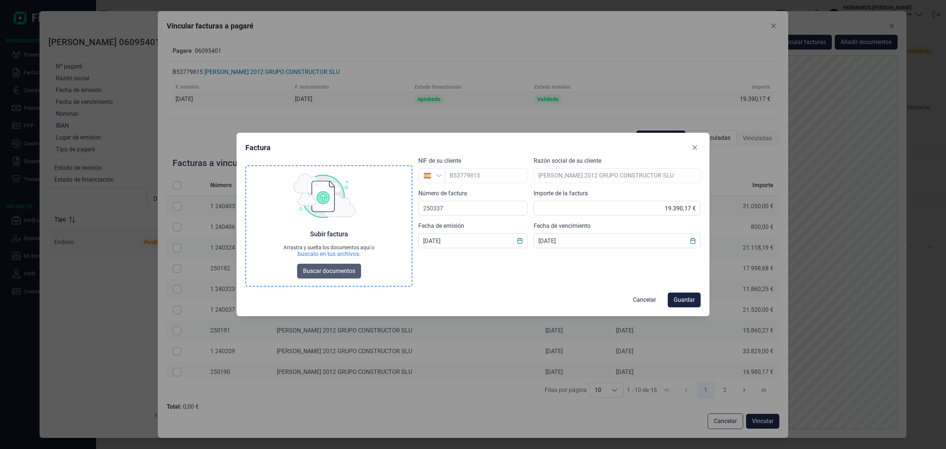
click at [332, 268] on span "Buscar documentos" at bounding box center [329, 271] width 52 height 9
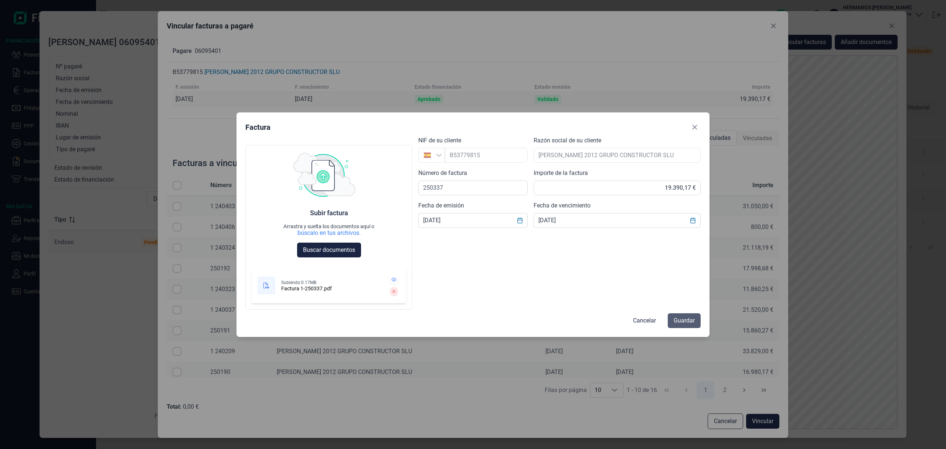
click at [686, 317] on span "Guardar" at bounding box center [684, 320] width 21 height 9
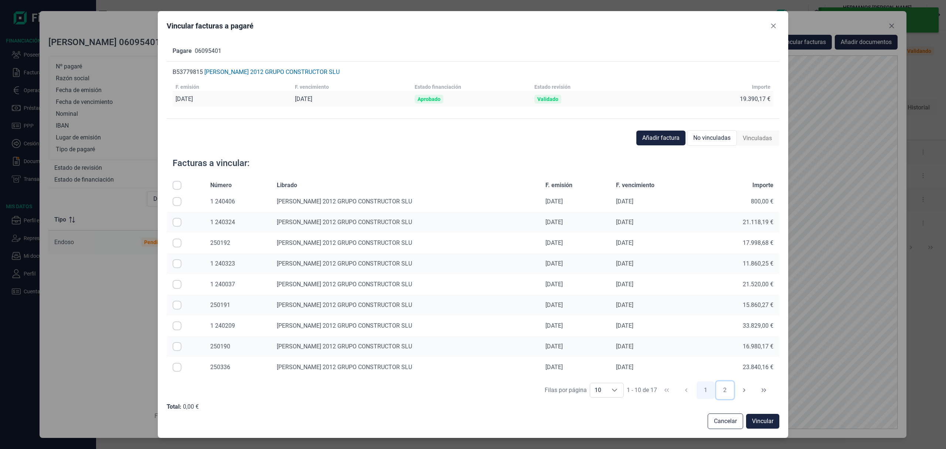
click at [722, 389] on button "2" at bounding box center [725, 390] width 18 height 18
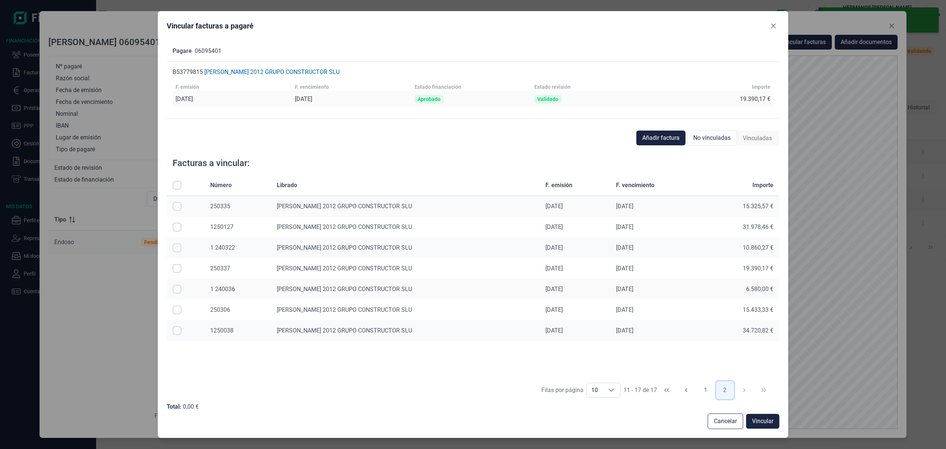
scroll to position [0, 0]
click at [177, 271] on input "Row Selected null" at bounding box center [177, 268] width 9 height 9
checkbox input "true"
click at [769, 416] on button "Vincular" at bounding box center [762, 421] width 33 height 15
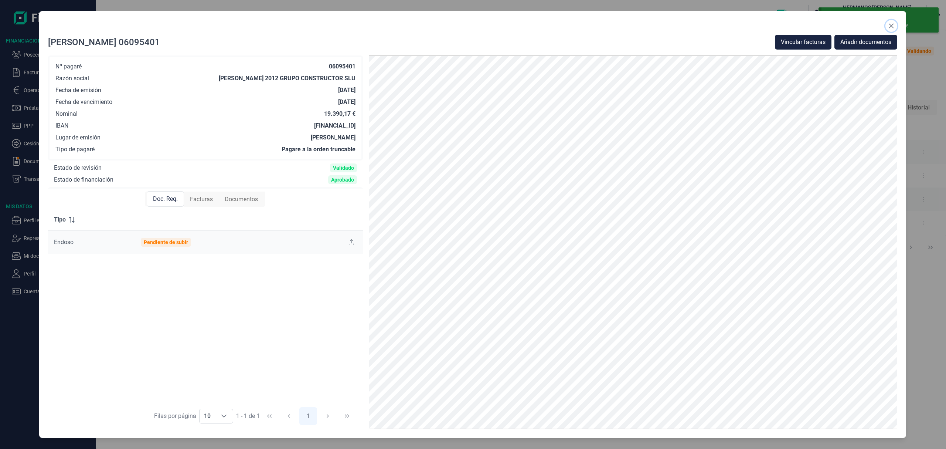
drag, startPoint x: 893, startPoint y: 26, endPoint x: 605, endPoint y: 15, distance: 288.9
click at [892, 26] on icon "Close" at bounding box center [892, 26] width 6 height 6
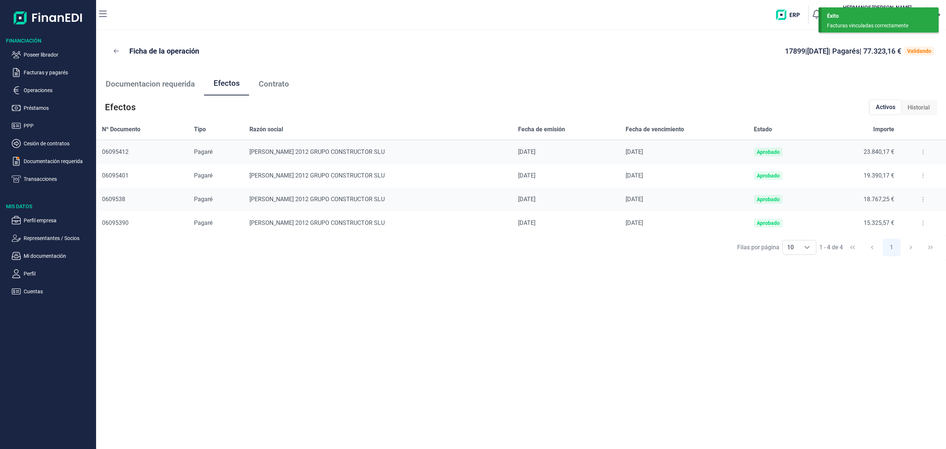
click at [921, 199] on button at bounding box center [923, 199] width 13 height 12
click at [904, 215] on span "Detalles efecto" at bounding box center [898, 217] width 34 height 7
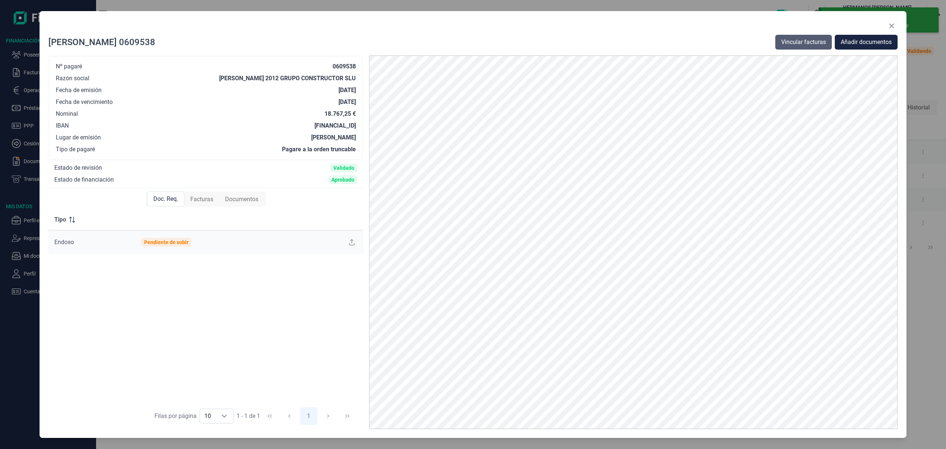
click at [787, 39] on span "Vincular facturas" at bounding box center [803, 42] width 45 height 9
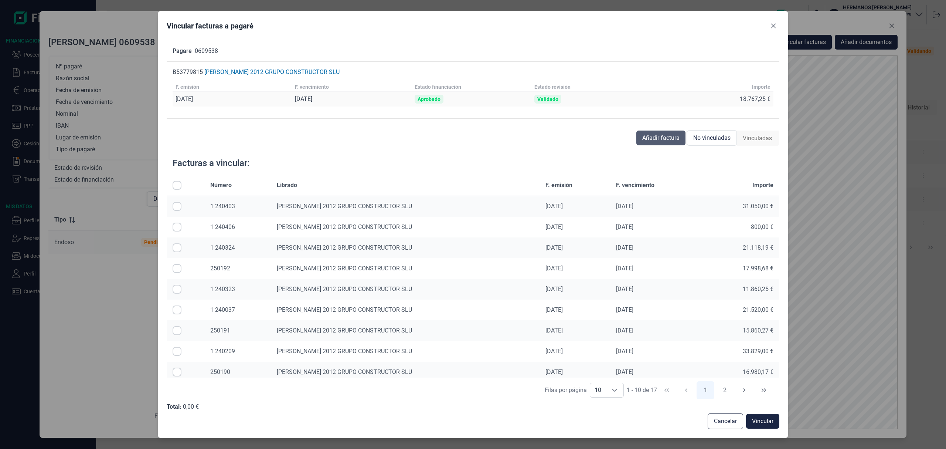
click at [676, 134] on span "Añadir factura" at bounding box center [660, 137] width 37 height 9
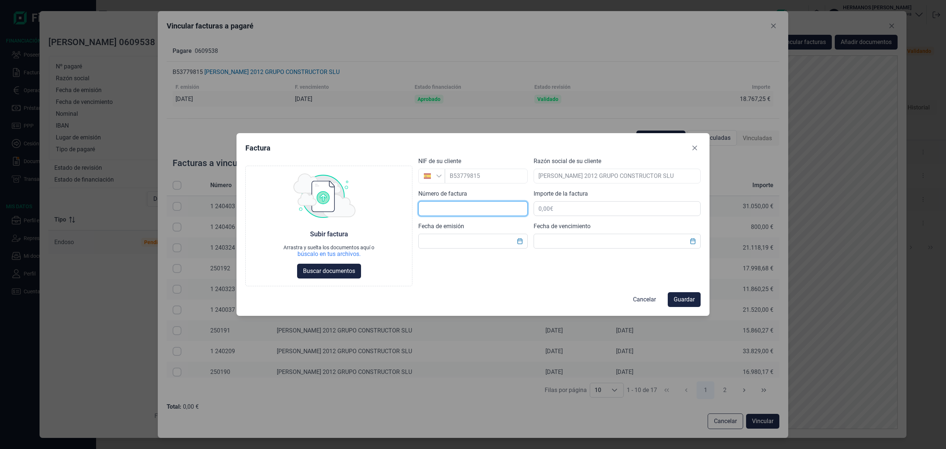
click at [438, 208] on input "text" at bounding box center [472, 208] width 109 height 15
type input "250338"
type input "18.767,25 €"
type input "31/08/2025"
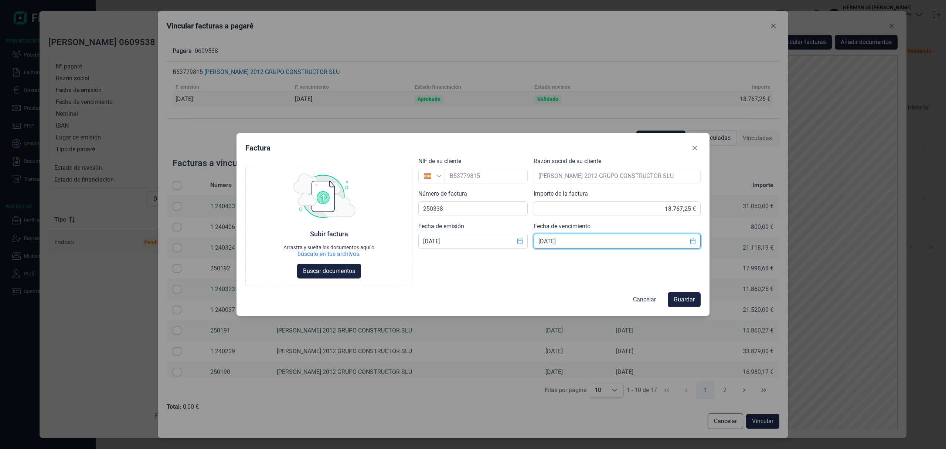
type input "22/10/2025"
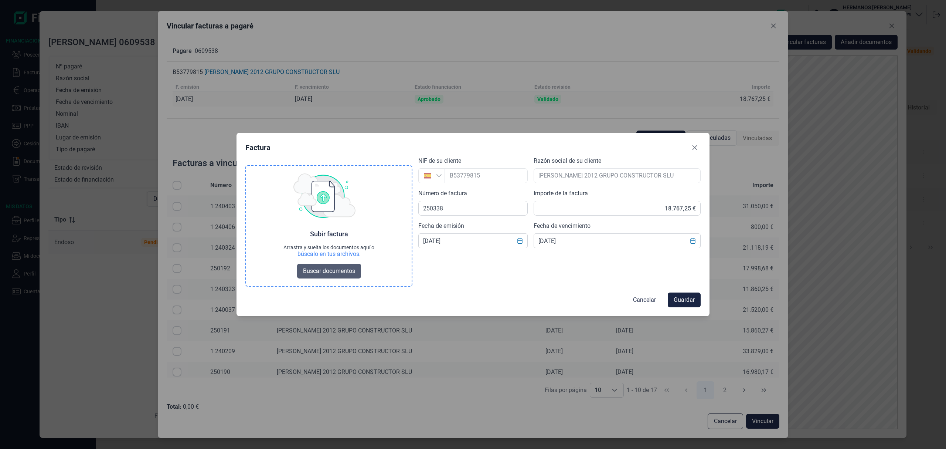
click at [333, 272] on span "Buscar documentos" at bounding box center [329, 271] width 52 height 9
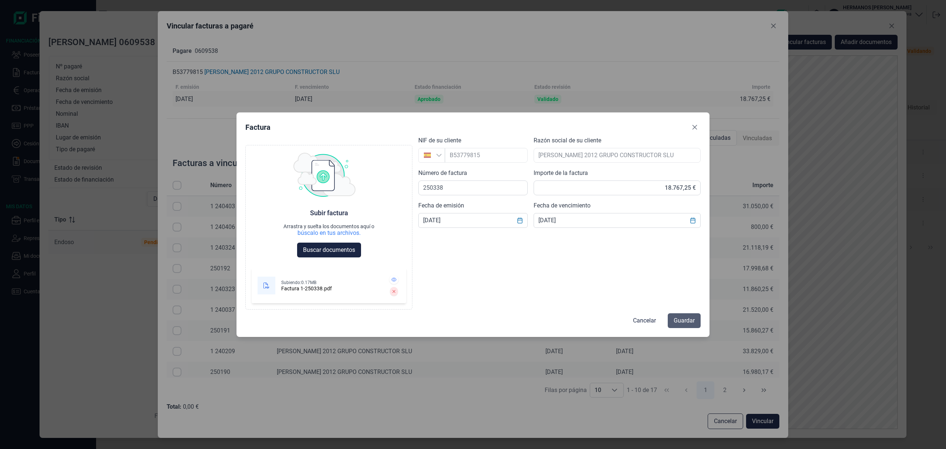
click at [679, 319] on span "Guardar" at bounding box center [684, 320] width 21 height 9
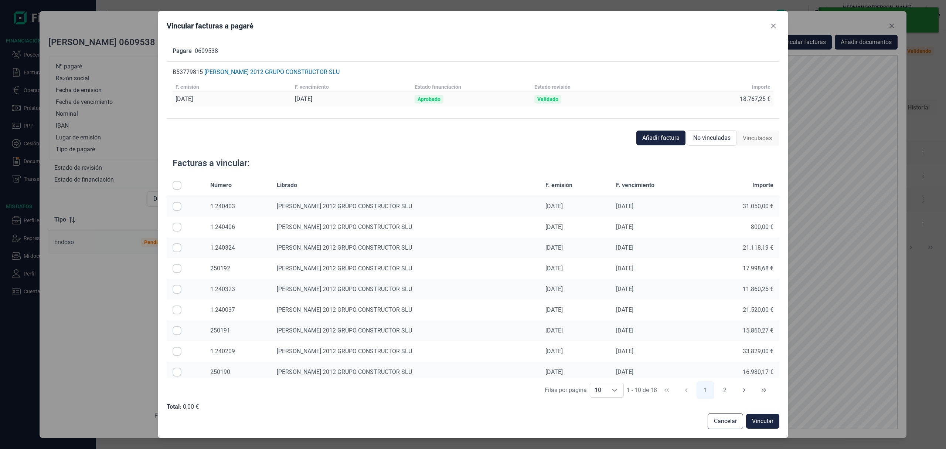
scroll to position [26, 0]
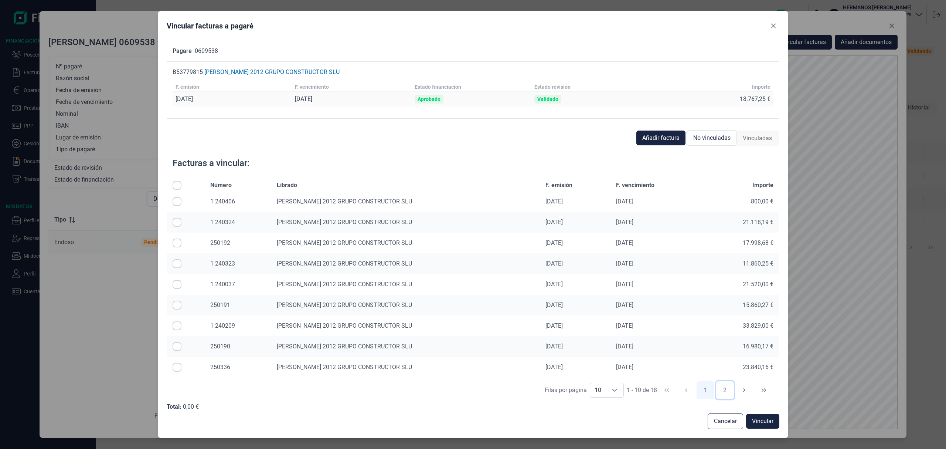
click at [724, 392] on button "2" at bounding box center [725, 390] width 18 height 18
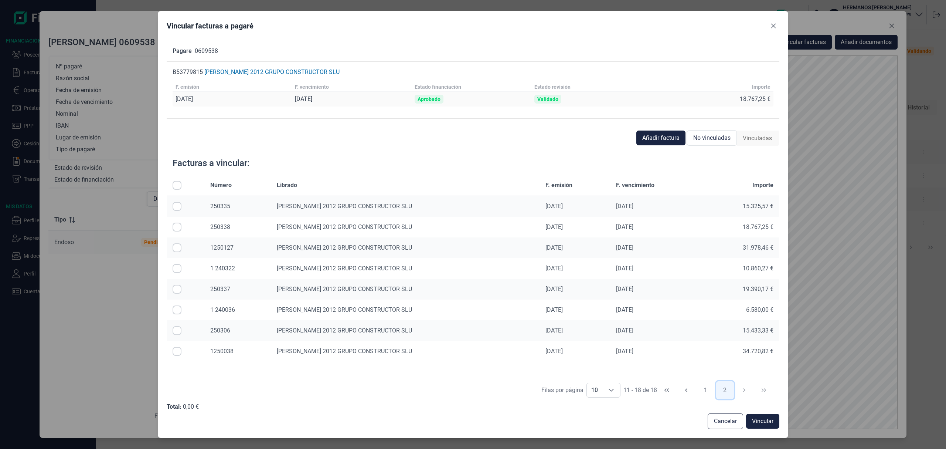
scroll to position [0, 0]
click at [176, 226] on input "Row Selected null" at bounding box center [177, 227] width 9 height 9
checkbox input "true"
click at [765, 417] on span "Vincular" at bounding box center [762, 421] width 21 height 9
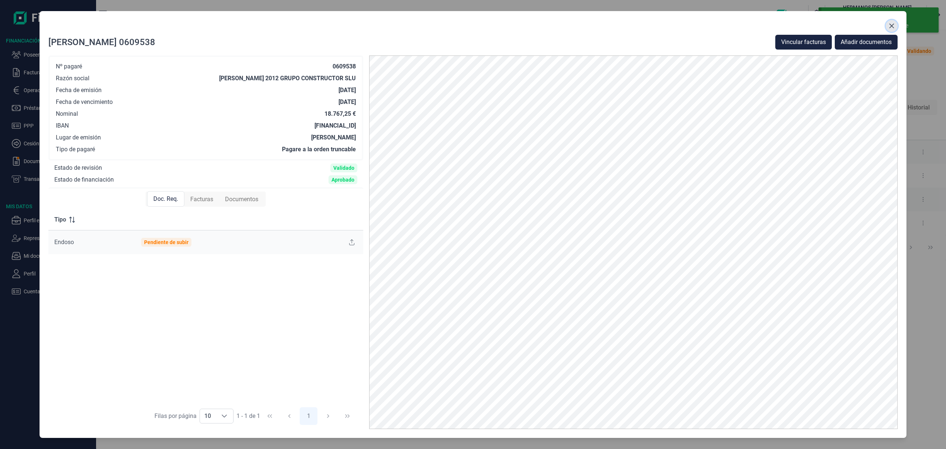
click at [891, 23] on icon "Close" at bounding box center [892, 26] width 6 height 6
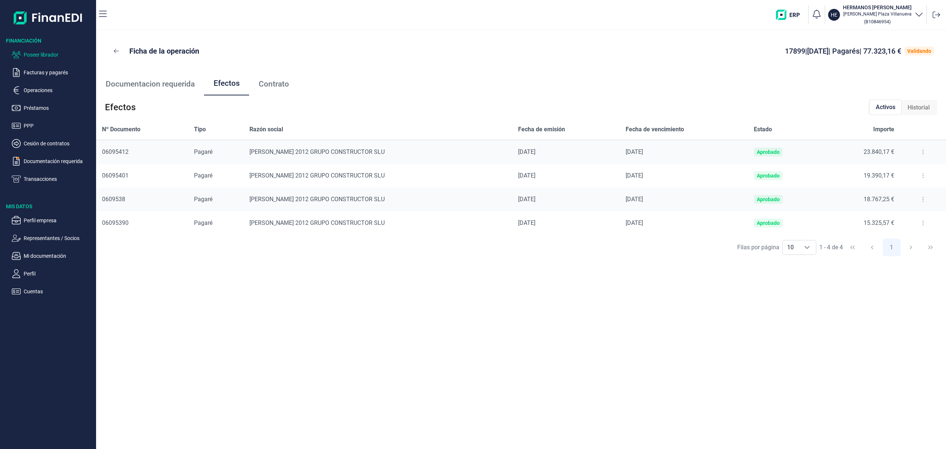
click at [69, 55] on p "Poseer librador" at bounding box center [58, 54] width 69 height 9
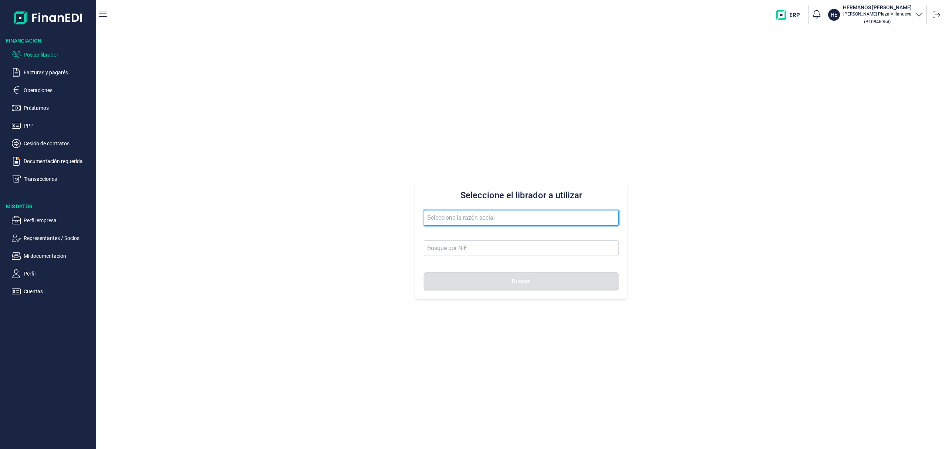
click at [478, 215] on input "text" at bounding box center [521, 218] width 195 height 16
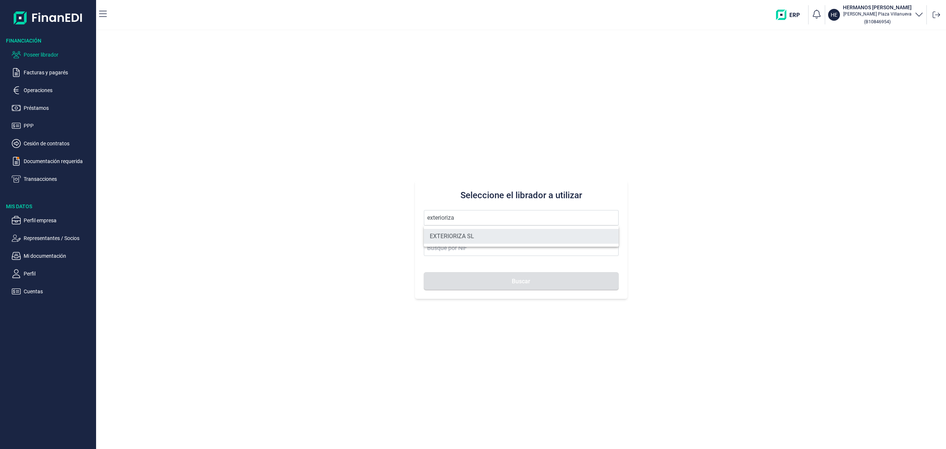
click at [482, 231] on li "EXTERIORIZA SL" at bounding box center [521, 236] width 195 height 15
type input "EXTERIORIZA SL"
type input "B54734207"
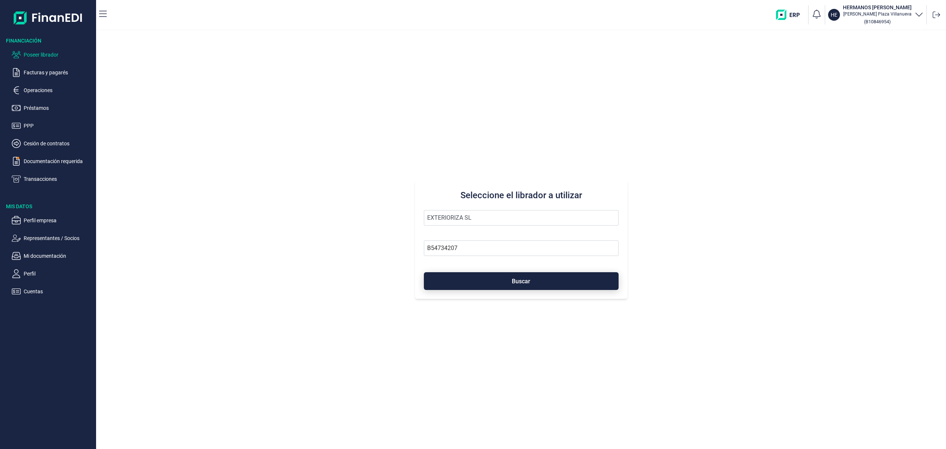
click at [491, 287] on button "Buscar" at bounding box center [521, 281] width 195 height 18
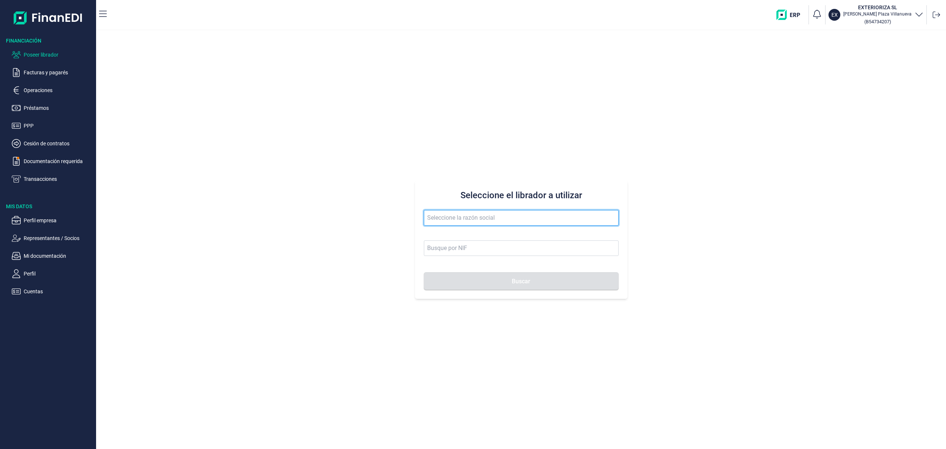
click at [444, 220] on input "text" at bounding box center [521, 218] width 195 height 16
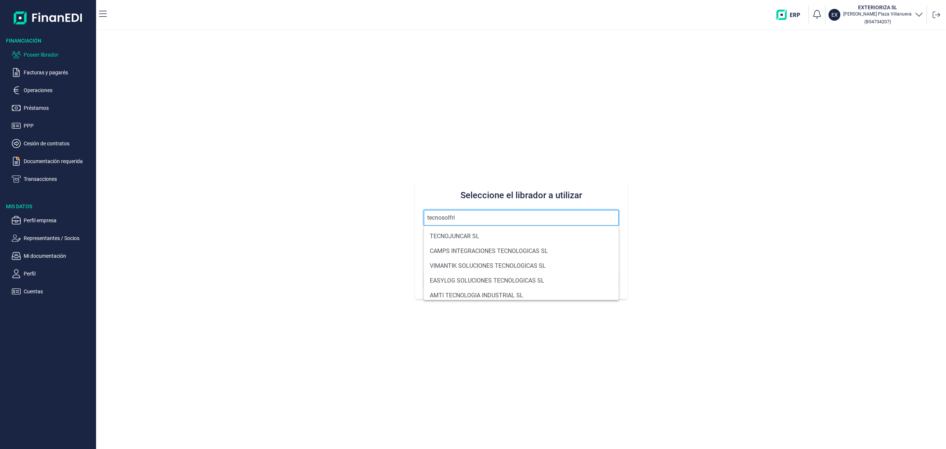
click at [424, 272] on button "Buscar" at bounding box center [521, 281] width 195 height 18
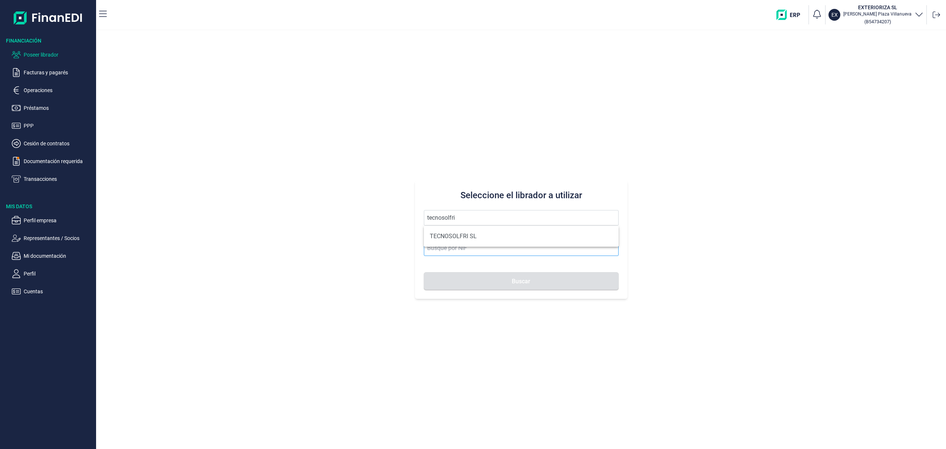
drag, startPoint x: 449, startPoint y: 237, endPoint x: 451, endPoint y: 249, distance: 11.7
click at [447, 237] on li "TECNOSOLFRI SL" at bounding box center [521, 236] width 195 height 15
type input "TECNOSOLFRI SL"
type input "B83326884"
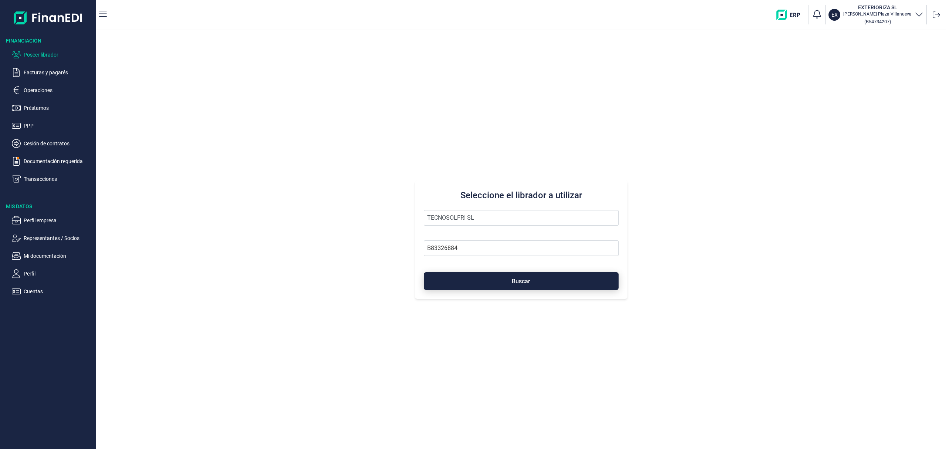
click at [472, 281] on button "Buscar" at bounding box center [521, 281] width 195 height 18
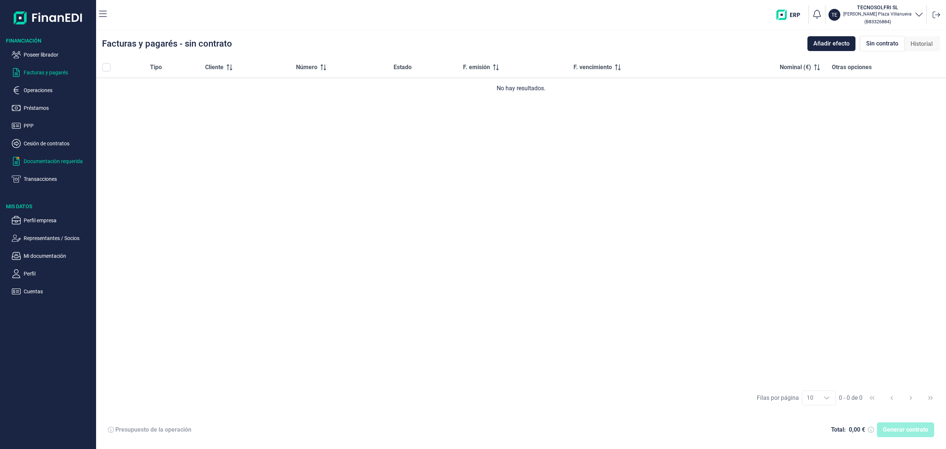
click at [52, 158] on p "Documentación requerida" at bounding box center [58, 161] width 69 height 9
